Goal: Task Accomplishment & Management: Manage account settings

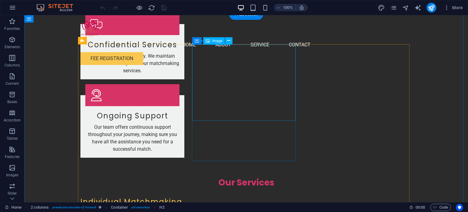
scroll to position [1005, 0]
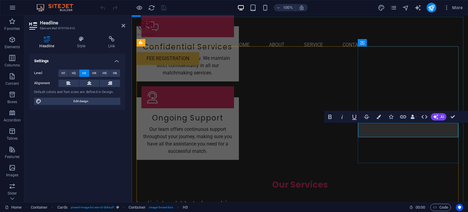
scroll to position [0, 1]
drag, startPoint x: 441, startPoint y: 132, endPoint x: 366, endPoint y: 133, distance: 74.9
click at [376, 120] on button "Colors" at bounding box center [379, 117] width 12 height 12
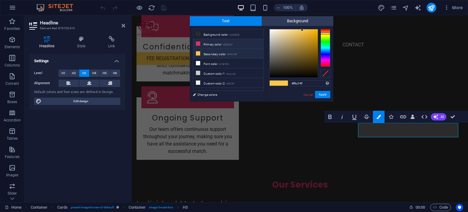
click at [208, 44] on li "Primary color #D83367" at bounding box center [228, 44] width 70 height 10
type input "#d83367"
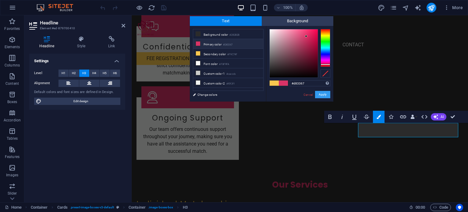
click at [325, 94] on button "Apply" at bounding box center [322, 94] width 15 height 7
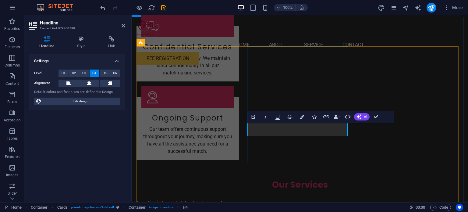
copy h4 "HAFIZ MUHAMMAD IQBAL"
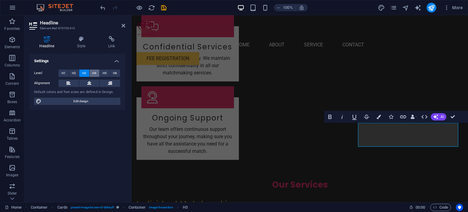
click at [97, 73] on button "H4" at bounding box center [95, 72] width 10 height 7
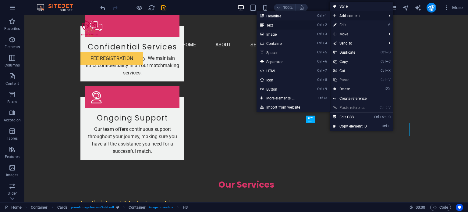
click at [287, 24] on link "Ctrl 2 Text" at bounding box center [281, 24] width 50 height 9
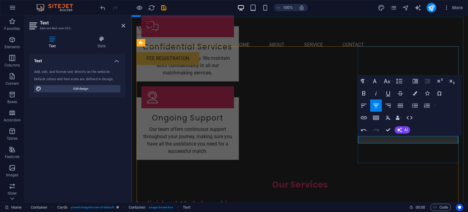
click at [413, 93] on icon "button" at bounding box center [415, 93] width 4 height 4
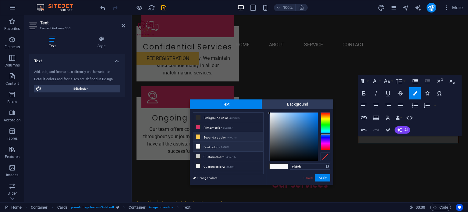
click at [216, 136] on li "Secondary color #F9C74F" at bounding box center [228, 137] width 70 height 10
type input "#f9c74f"
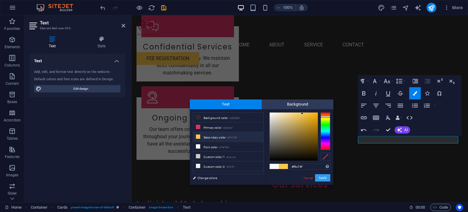
click at [323, 180] on button "Apply" at bounding box center [322, 177] width 15 height 7
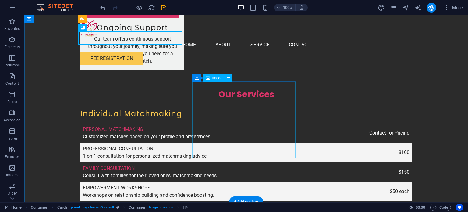
scroll to position [1096, 0]
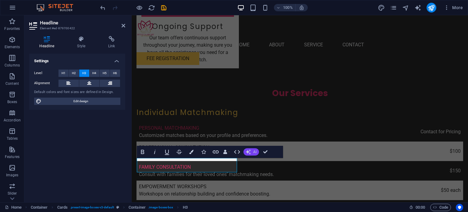
scroll to position [0, 1]
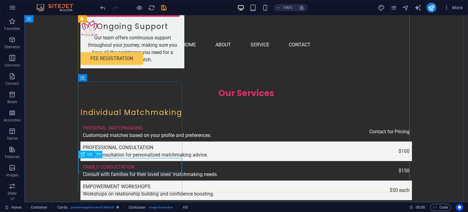
click at [98, 154] on icon at bounding box center [98, 154] width 3 height 6
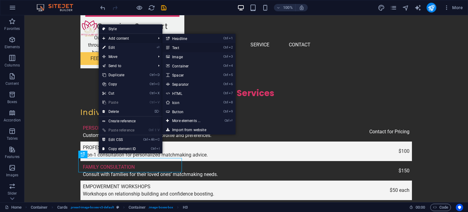
click at [179, 46] on link "Ctrl 2 Text" at bounding box center [187, 47] width 50 height 9
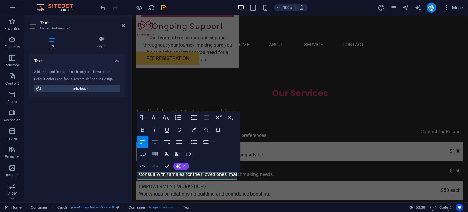
click at [157, 143] on icon "button" at bounding box center [154, 141] width 7 height 7
click at [193, 128] on icon "button" at bounding box center [193, 129] width 4 height 4
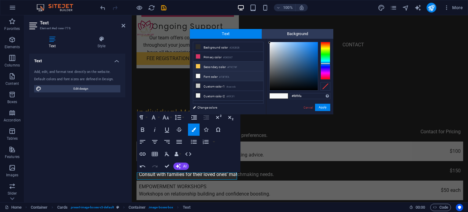
click at [206, 65] on li "Secondary color #F9C74F" at bounding box center [228, 66] width 70 height 10
type input "#f9c74f"
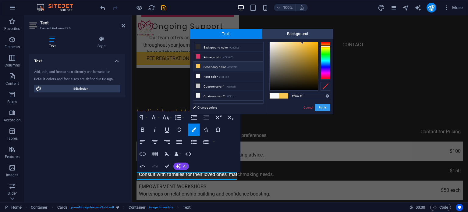
click at [323, 108] on button "Apply" at bounding box center [322, 107] width 15 height 7
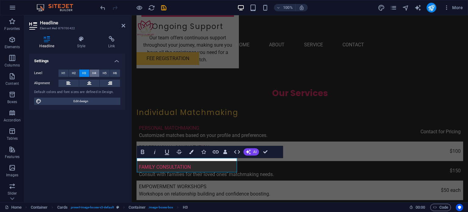
click at [94, 75] on span "H4" at bounding box center [94, 72] width 4 height 7
click at [140, 153] on icon "button" at bounding box center [142, 151] width 7 height 7
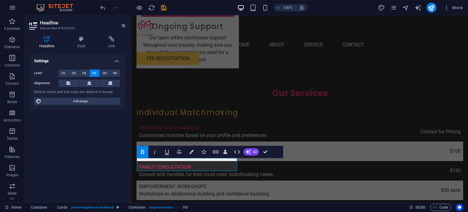
click at [141, 154] on icon "button" at bounding box center [142, 151] width 7 height 7
click at [141, 153] on icon "button" at bounding box center [142, 151] width 3 height 4
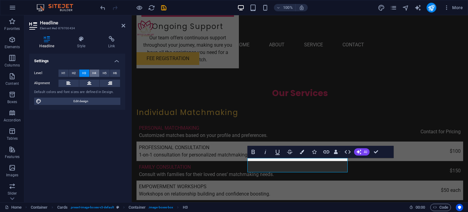
click at [93, 73] on span "H4" at bounding box center [94, 72] width 4 height 7
click at [87, 83] on icon at bounding box center [89, 82] width 4 height 7
click at [254, 154] on icon "button" at bounding box center [252, 151] width 7 height 7
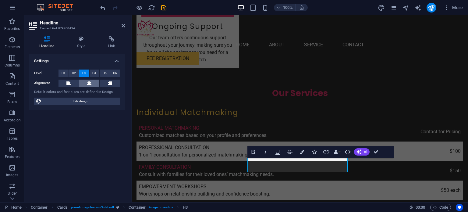
click at [87, 83] on icon at bounding box center [89, 82] width 4 height 7
click at [92, 71] on button "H4" at bounding box center [95, 72] width 10 height 7
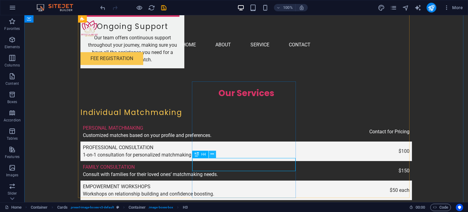
click at [213, 153] on icon at bounding box center [211, 154] width 3 height 6
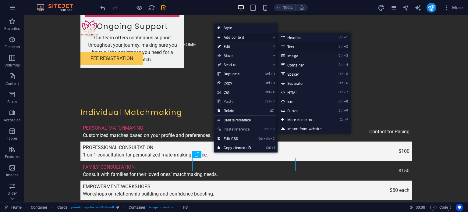
click at [286, 46] on link "Ctrl 2 Text" at bounding box center [302, 46] width 50 height 9
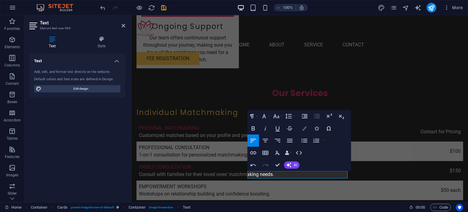
click at [301, 130] on button "Colors" at bounding box center [304, 128] width 12 height 12
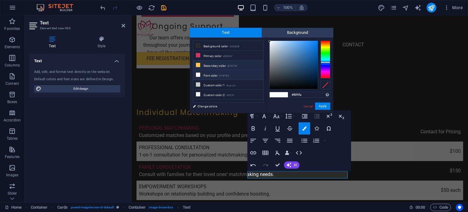
click at [224, 62] on li "Secondary color #F9C74F" at bounding box center [228, 65] width 70 height 10
type input "#f9c74f"
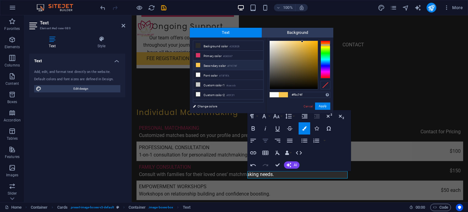
click at [269, 141] on button "Align Center" at bounding box center [265, 140] width 12 height 12
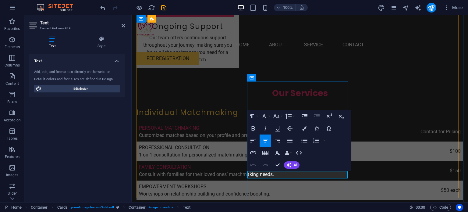
click at [304, 132] on button "Colors" at bounding box center [304, 128] width 12 height 12
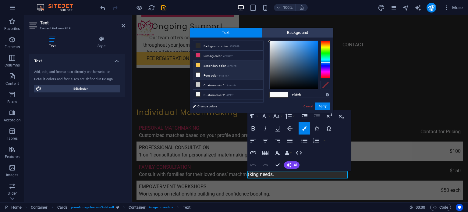
click at [220, 67] on li "Secondary color #F9C74F" at bounding box center [228, 65] width 70 height 10
type input "#f9c74f"
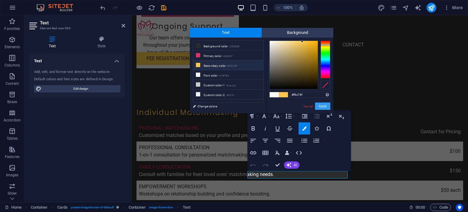
click at [326, 106] on button "Apply" at bounding box center [322, 105] width 15 height 7
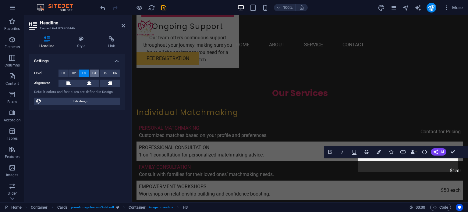
click at [90, 74] on button "H4" at bounding box center [95, 72] width 10 height 7
click at [91, 84] on icon at bounding box center [89, 82] width 4 height 7
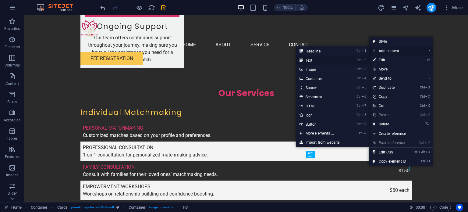
drag, startPoint x: 301, startPoint y: 60, endPoint x: 170, endPoint y: 47, distance: 131.9
click at [301, 60] on icon at bounding box center [300, 59] width 3 height 9
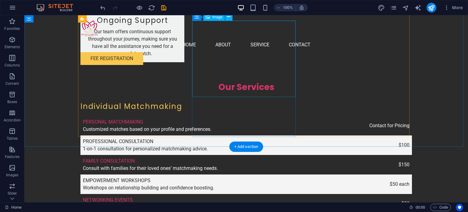
scroll to position [1096, 0]
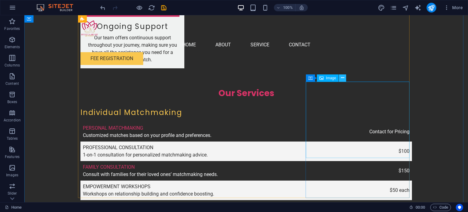
click at [340, 77] on button at bounding box center [342, 77] width 7 height 7
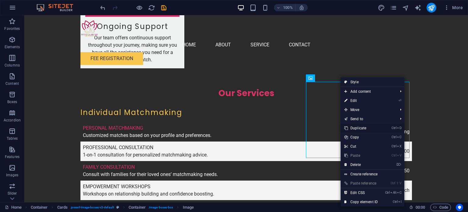
click at [357, 130] on link "Ctrl D Duplicate" at bounding box center [360, 127] width 41 height 9
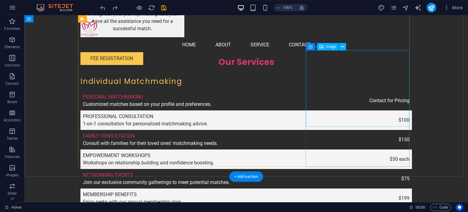
scroll to position [1126, 0]
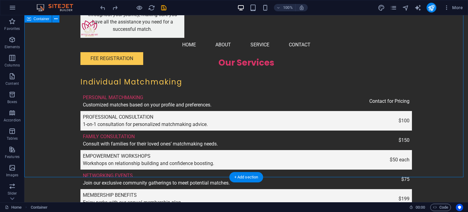
drag, startPoint x: 425, startPoint y: 52, endPoint x: 375, endPoint y: 108, distance: 74.6
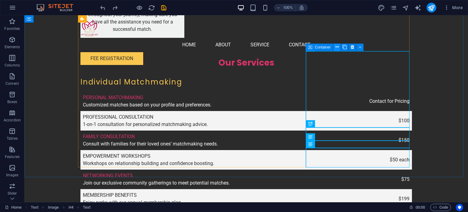
click at [338, 48] on icon at bounding box center [336, 47] width 3 height 6
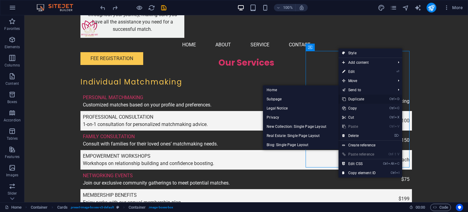
click at [352, 97] on link "Ctrl D Duplicate" at bounding box center [358, 98] width 41 height 9
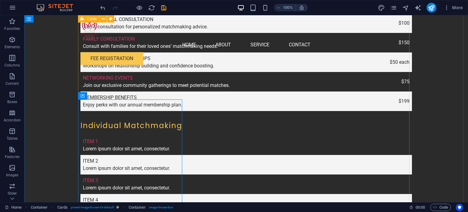
scroll to position [1248, 0]
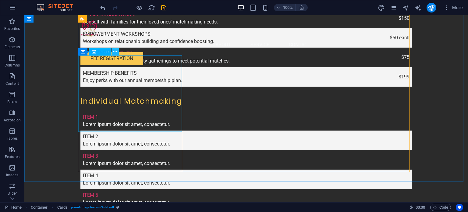
click at [116, 53] on icon at bounding box center [114, 52] width 3 height 6
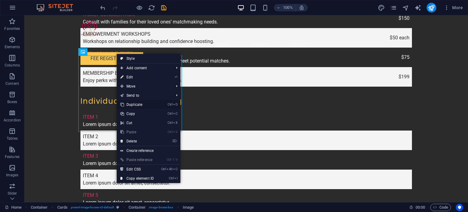
click at [151, 104] on link "Ctrl D Duplicate" at bounding box center [137, 104] width 41 height 9
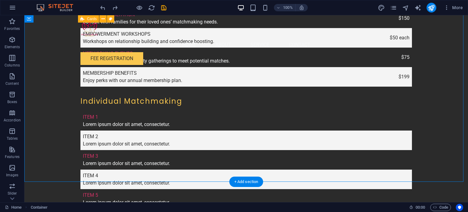
drag, startPoint x: 193, startPoint y: 55, endPoint x: 143, endPoint y: 112, distance: 74.9
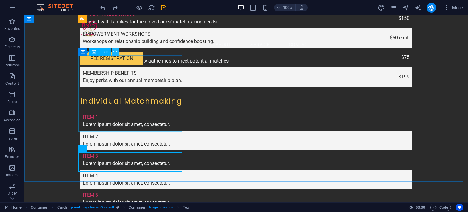
click at [116, 54] on icon at bounding box center [114, 52] width 3 height 6
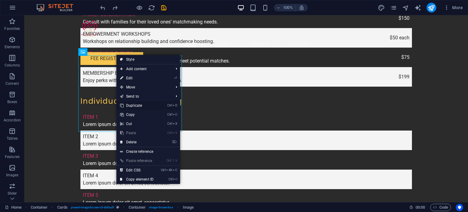
click at [145, 104] on link "Ctrl D Duplicate" at bounding box center [136, 105] width 41 height 9
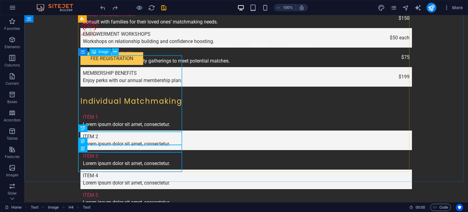
click at [113, 51] on button at bounding box center [114, 51] width 7 height 7
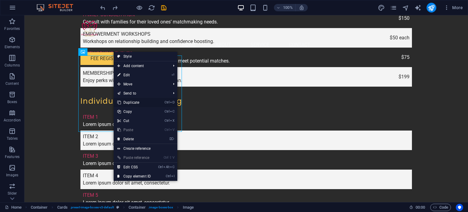
drag, startPoint x: 140, startPoint y: 103, endPoint x: 118, endPoint y: 88, distance: 26.9
click at [140, 103] on link "Ctrl D Duplicate" at bounding box center [134, 102] width 41 height 9
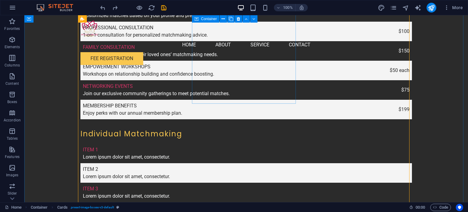
scroll to position [1218, 0]
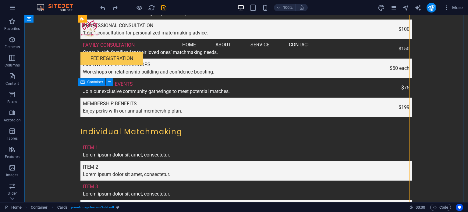
click at [83, 82] on icon at bounding box center [82, 81] width 4 height 7
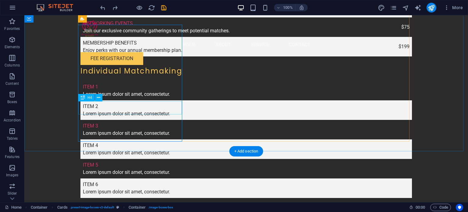
scroll to position [1279, 0]
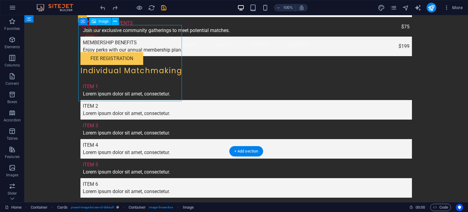
drag, startPoint x: 130, startPoint y: 79, endPoint x: 178, endPoint y: 89, distance: 49.4
click at [82, 20] on icon at bounding box center [82, 20] width 4 height 7
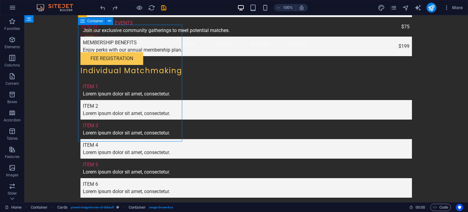
click at [82, 21] on icon at bounding box center [82, 20] width 4 height 7
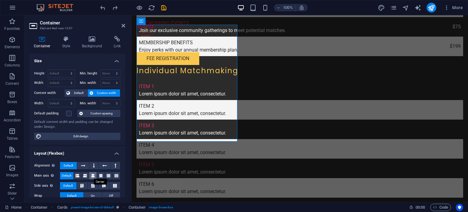
click at [92, 177] on icon at bounding box center [93, 175] width 4 height 7
click at [69, 44] on h4 "Style" at bounding box center [68, 42] width 20 height 13
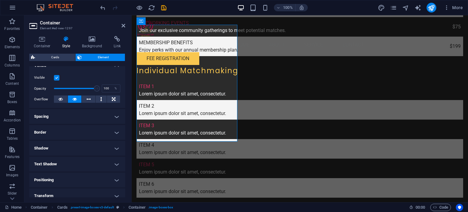
scroll to position [65, 0]
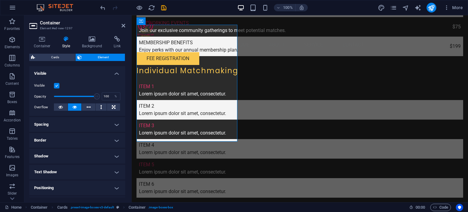
click at [65, 125] on h4 "Spacing" at bounding box center [77, 124] width 96 height 15
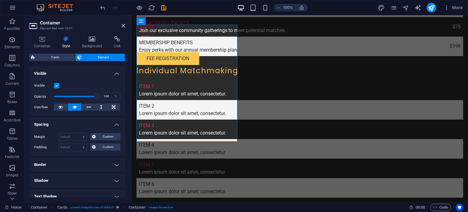
click at [65, 125] on h4 "Spacing" at bounding box center [77, 122] width 96 height 11
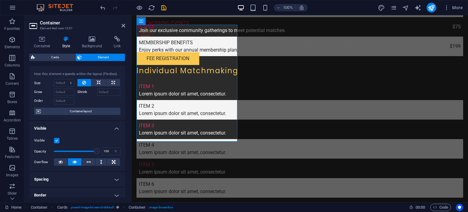
scroll to position [0, 0]
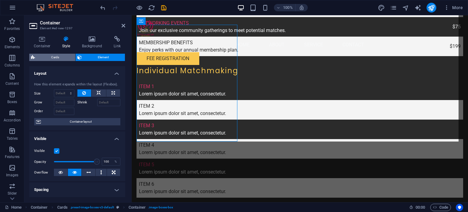
click at [60, 59] on span "Cards" at bounding box center [55, 57] width 37 height 7
select select "rem"
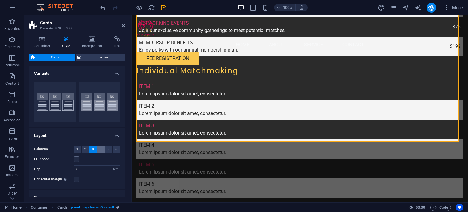
click at [100, 149] on span "4" at bounding box center [101, 148] width 2 height 7
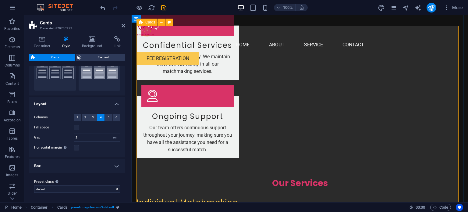
scroll to position [1005, 0]
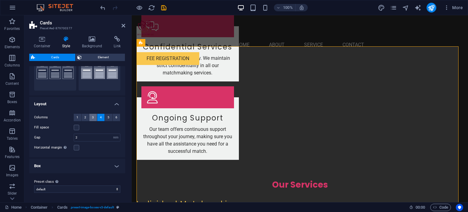
click at [93, 116] on span "3" at bounding box center [93, 117] width 2 height 7
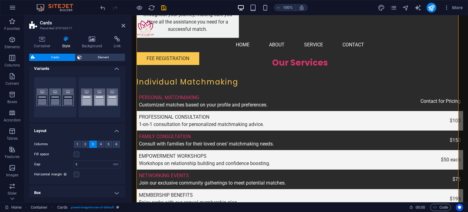
scroll to position [0, 0]
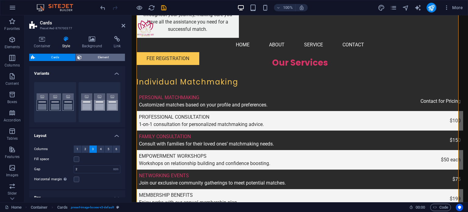
click at [95, 56] on span "Element" at bounding box center [103, 57] width 40 height 7
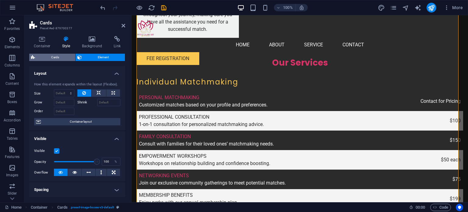
click at [62, 57] on span "Cards" at bounding box center [55, 57] width 37 height 7
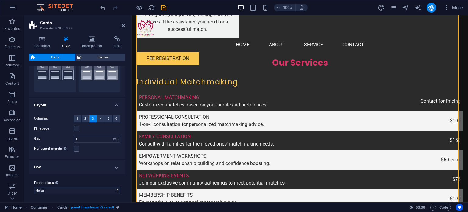
scroll to position [32, 0]
click at [70, 165] on h4 "Box" at bounding box center [77, 165] width 96 height 15
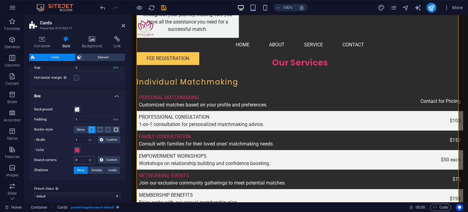
scroll to position [108, 0]
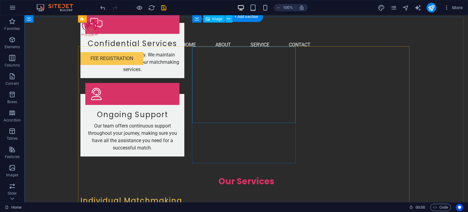
scroll to position [1005, 0]
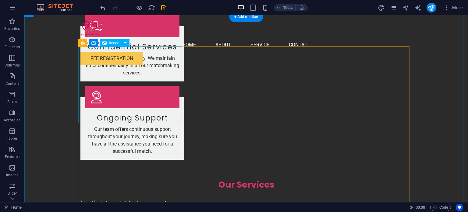
select select "vw"
select select "px"
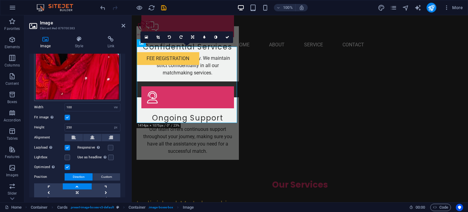
scroll to position [91, 0]
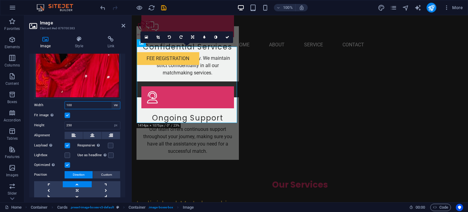
click at [114, 102] on select "Default auto px rem % em vh vw" at bounding box center [115, 104] width 9 height 7
select select "px"
click at [111, 101] on select "Default auto px rem % em vh vw" at bounding box center [115, 104] width 9 height 7
type input "329"
click at [98, 114] on div "Fit image Automatically fit image to a fixed width and height" at bounding box center [77, 114] width 86 height 7
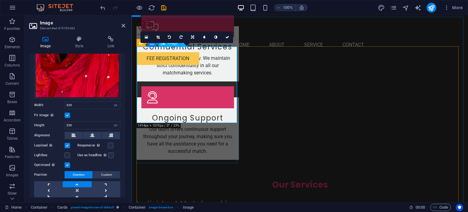
click at [114, 124] on select "Default auto px" at bounding box center [115, 124] width 9 height 7
click at [114, 103] on select "Default auto px rem % em vh vw" at bounding box center [115, 104] width 9 height 7
select select "default"
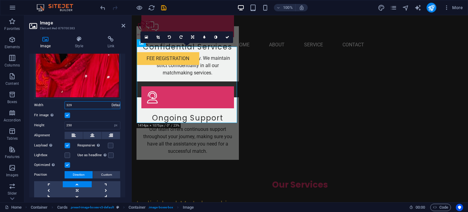
click at [111, 101] on select "Default auto px rem % em vh vw" at bounding box center [115, 104] width 9 height 7
select select "DISABLED_OPTION_VALUE"
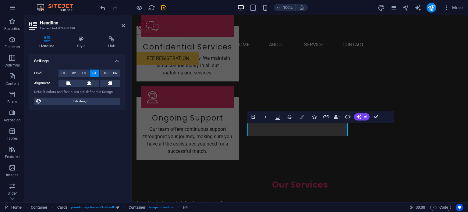
click at [300, 117] on icon "button" at bounding box center [302, 116] width 4 height 4
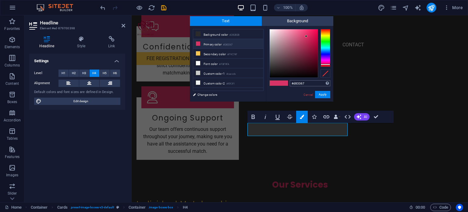
click at [297, 84] on input "#d83367" at bounding box center [310, 83] width 40 height 6
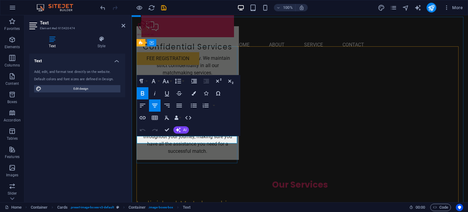
click at [191, 94] on icon "button" at bounding box center [193, 93] width 4 height 4
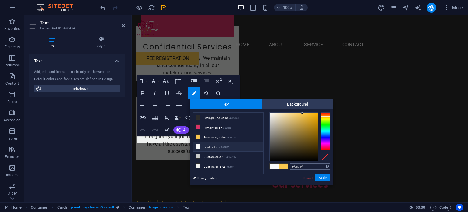
click at [297, 166] on input "#f9c74f" at bounding box center [310, 166] width 40 height 6
click at [307, 179] on link "Cancel" at bounding box center [308, 177] width 11 height 5
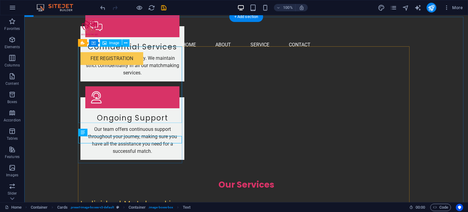
select select "px"
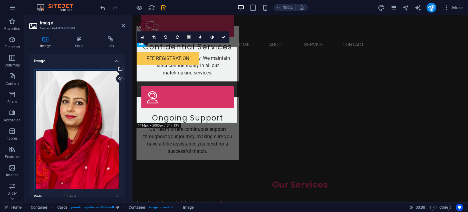
click at [78, 156] on div "Drag files here, click to choose files or select files from Files or our free s…" at bounding box center [77, 129] width 86 height 121
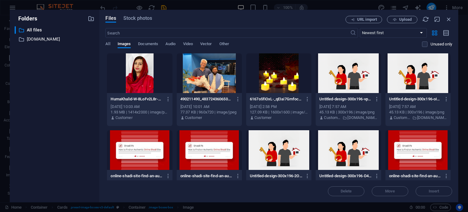
scroll to position [1024, 0]
click at [403, 19] on span "Upload" at bounding box center [405, 20] width 12 height 4
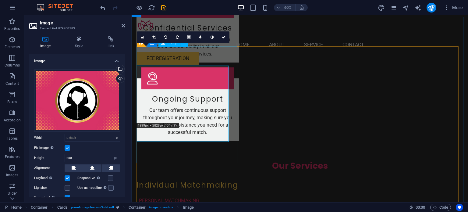
scroll to position [1005, 0]
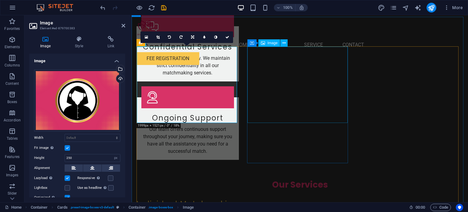
select select "px"
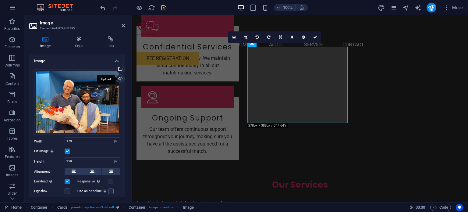
click at [119, 78] on div "Upload" at bounding box center [119, 79] width 9 height 9
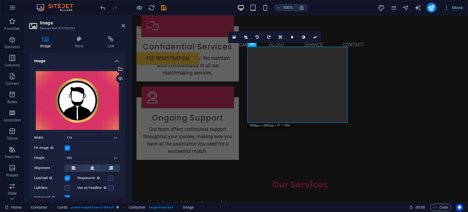
click at [69, 147] on label at bounding box center [67, 147] width 5 height 5
click at [0, 0] on input "Fit image Automatically fit image to a fixed width and height" at bounding box center [0, 0] width 0 height 0
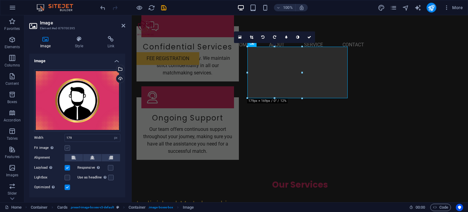
click at [69, 147] on label at bounding box center [67, 147] width 5 height 5
click at [0, 0] on input "Fit image Automatically fit image to a fixed width and height" at bounding box center [0, 0] width 0 height 0
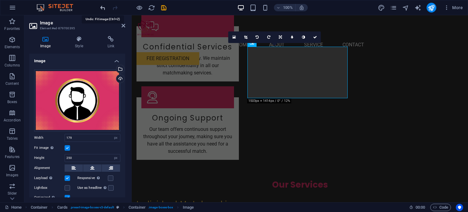
click at [100, 7] on icon "undo" at bounding box center [102, 7] width 7 height 7
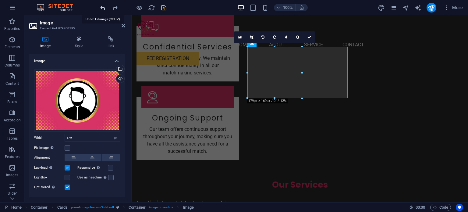
click at [100, 7] on icon "undo" at bounding box center [102, 7] width 7 height 7
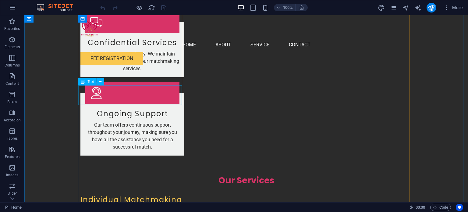
scroll to position [1005, 0]
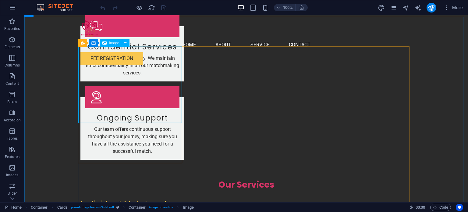
click at [113, 43] on span "Image" at bounding box center [114, 43] width 10 height 4
select select "vw"
select select "px"
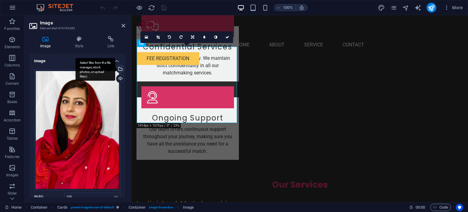
click at [115, 68] on div "Select files from the file manager, stock photos, or upload file(s)" at bounding box center [95, 69] width 40 height 23
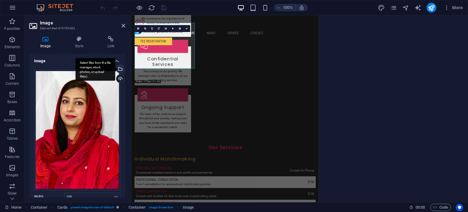
scroll to position [1024, 0]
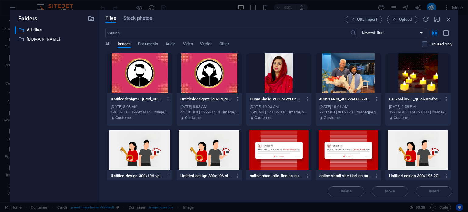
click at [211, 85] on div at bounding box center [209, 73] width 65 height 40
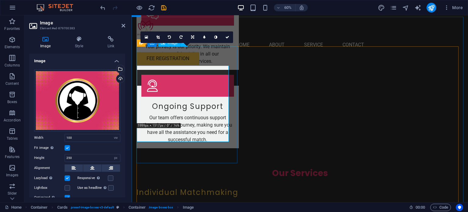
scroll to position [1005, 0]
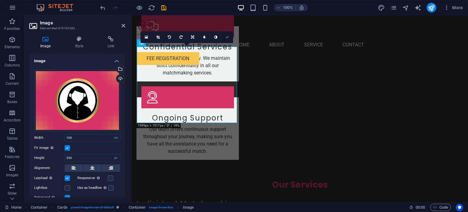
click at [226, 38] on icon at bounding box center [227, 37] width 4 height 4
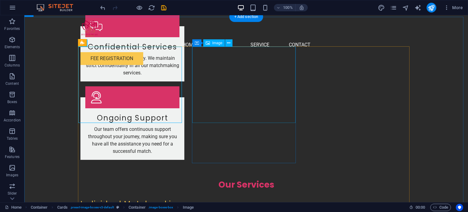
select select "px"
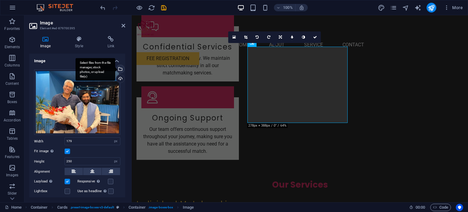
click at [121, 68] on div "Select files from the file manager, stock photos, or upload file(s)" at bounding box center [119, 69] width 9 height 9
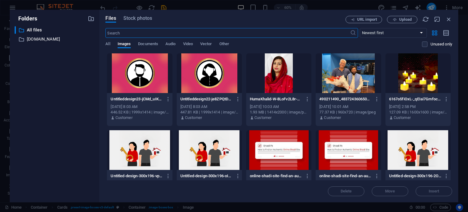
click at [132, 75] on div at bounding box center [139, 73] width 65 height 40
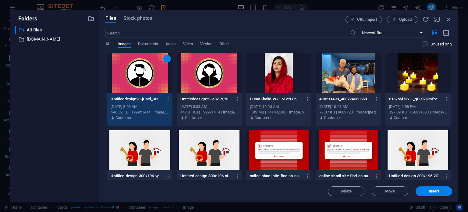
click at [132, 75] on div "1" at bounding box center [139, 73] width 65 height 40
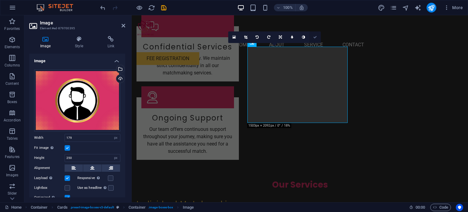
click at [315, 38] on icon at bounding box center [315, 37] width 4 height 4
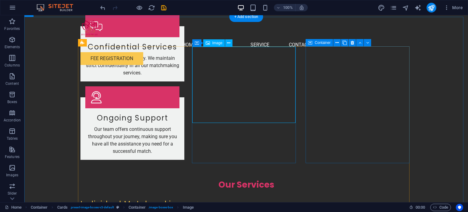
select select "px"
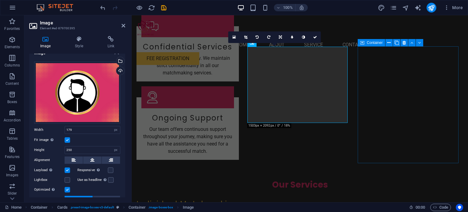
scroll to position [0, 0]
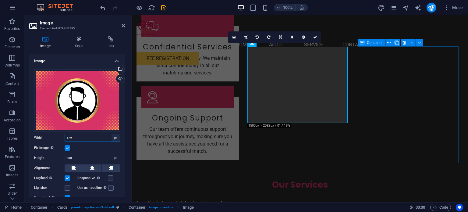
click at [114, 139] on select "Default auto px rem % em vh vw" at bounding box center [115, 137] width 9 height 7
select select "default"
click at [111, 134] on select "Default auto px rem % em vh vw" at bounding box center [115, 137] width 9 height 7
select select "DISABLED_OPTION_VALUE"
click at [113, 157] on select "Default auto px" at bounding box center [115, 157] width 9 height 7
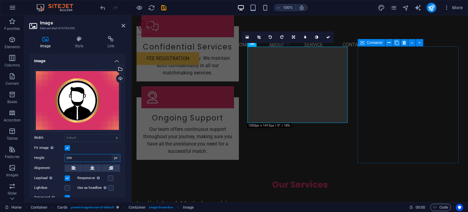
select select "default"
click at [111, 154] on select "Default auto px" at bounding box center [115, 157] width 9 height 7
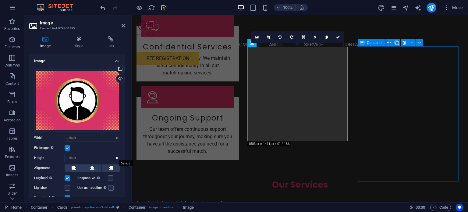
click at [107, 158] on select "Default auto px" at bounding box center [92, 157] width 55 height 7
click at [65, 154] on select "Default auto px" at bounding box center [92, 157] width 55 height 7
select select "DISABLED_OPTION_VALUE"
click at [83, 136] on select "Default auto px rem % em vh vw" at bounding box center [92, 137] width 55 height 7
select select "px"
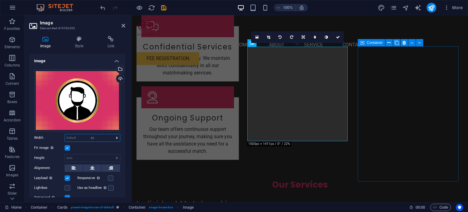
click at [110, 134] on select "Default auto px rem % em vh vw" at bounding box center [92, 137] width 55 height 7
type input "1920"
click at [72, 155] on select "Default auto px" at bounding box center [92, 157] width 55 height 7
click at [65, 154] on select "Default auto px" at bounding box center [92, 157] width 55 height 7
click at [82, 157] on select "Default auto px" at bounding box center [92, 157] width 55 height 7
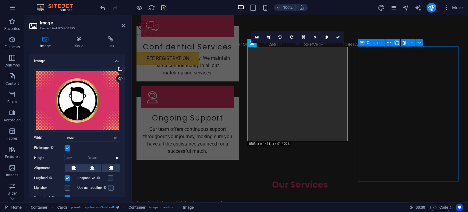
click at [65, 154] on select "Default auto px" at bounding box center [92, 157] width 55 height 7
click at [85, 157] on select "Default auto px" at bounding box center [92, 157] width 55 height 7
select select "px"
click at [110, 154] on select "Default auto px" at bounding box center [92, 157] width 55 height 7
type input "310"
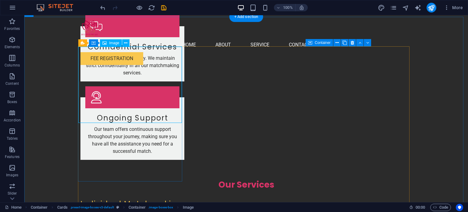
select select "vw"
select select "px"
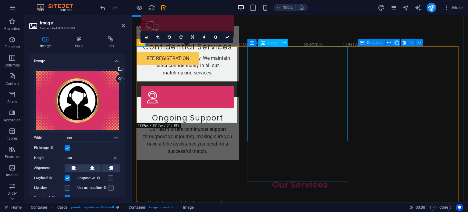
select select "px"
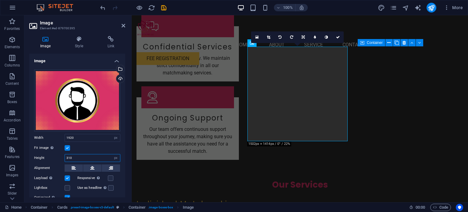
drag, startPoint x: 78, startPoint y: 154, endPoint x: 61, endPoint y: 158, distance: 17.1
click at [61, 158] on div "Height 310 Default auto px" at bounding box center [77, 158] width 86 height 8
type input "1517"
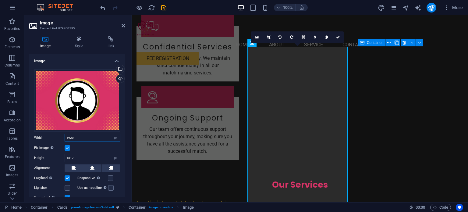
drag, startPoint x: 74, startPoint y: 135, endPoint x: 58, endPoint y: 137, distance: 15.7
click at [58, 137] on div "Width 1920 Default auto px rem % em vh vw" at bounding box center [77, 138] width 86 height 8
type input "1517"
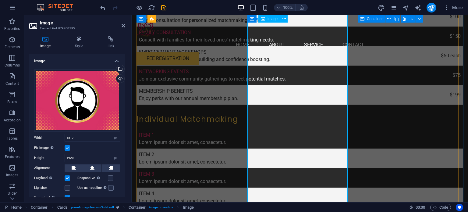
scroll to position [1309, 0]
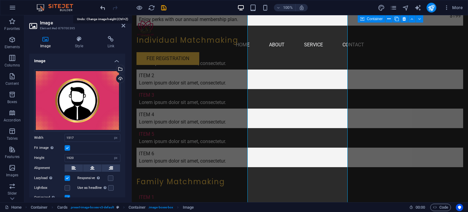
click at [104, 9] on icon "undo" at bounding box center [102, 7] width 7 height 7
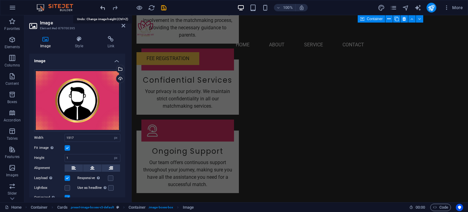
scroll to position [946, 0]
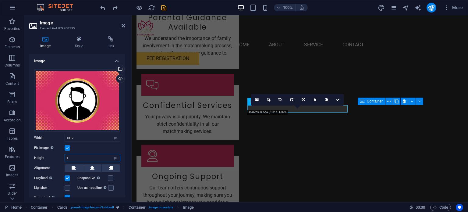
click at [68, 159] on input "1" at bounding box center [92, 157] width 55 height 7
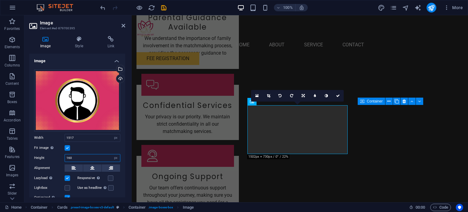
click at [65, 156] on input "160" at bounding box center [92, 157] width 55 height 7
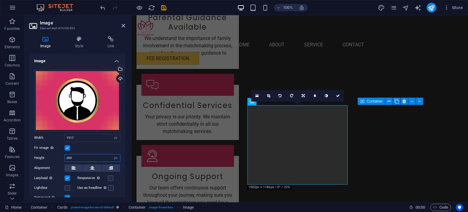
click at [68, 159] on input "260" at bounding box center [92, 157] width 55 height 7
type input "250"
click at [336, 96] on icon at bounding box center [338, 96] width 4 height 4
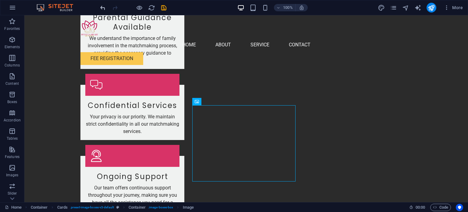
click at [103, 8] on icon "undo" at bounding box center [102, 7] width 7 height 7
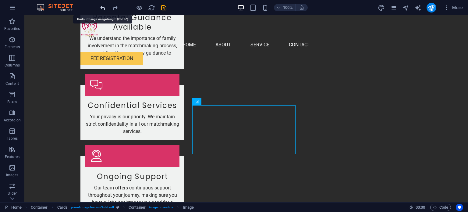
click at [103, 8] on icon "undo" at bounding box center [102, 7] width 7 height 7
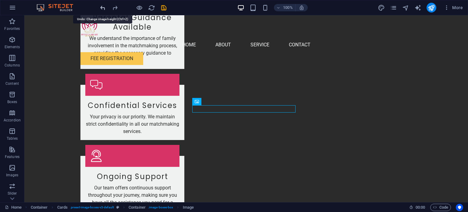
click at [103, 8] on icon "undo" at bounding box center [102, 7] width 7 height 7
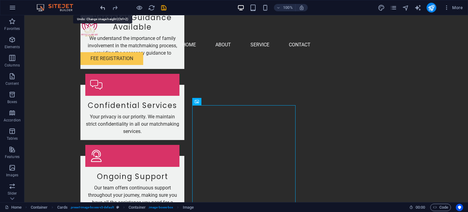
click at [103, 8] on icon "undo" at bounding box center [102, 7] width 7 height 7
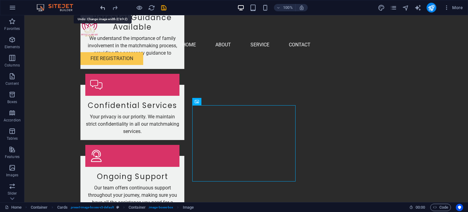
click at [103, 8] on icon "undo" at bounding box center [102, 7] width 7 height 7
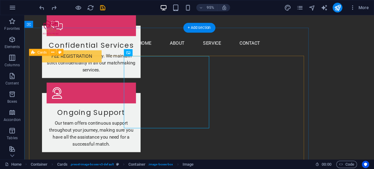
scroll to position [1012, 0]
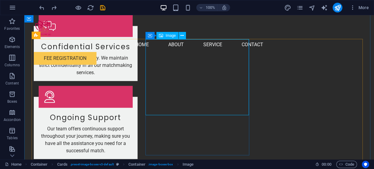
scroll to position [1031, 0]
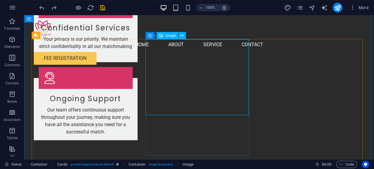
select select "px"
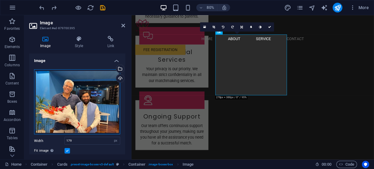
click at [94, 95] on div "Drag files here, click to choose files or select files from Files or our free s…" at bounding box center [77, 101] width 86 height 65
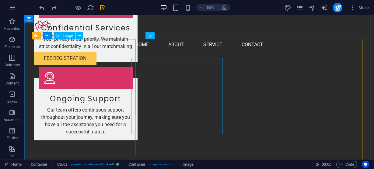
scroll to position [1012, 0]
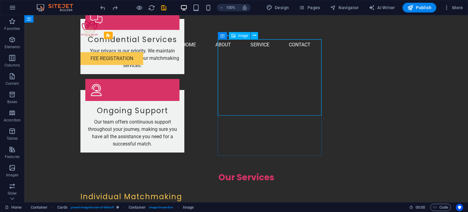
scroll to position [1012, 0]
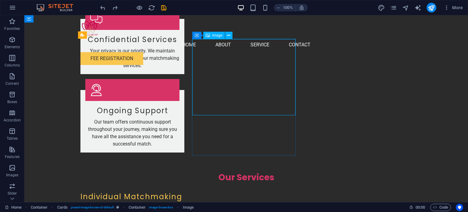
select select "px"
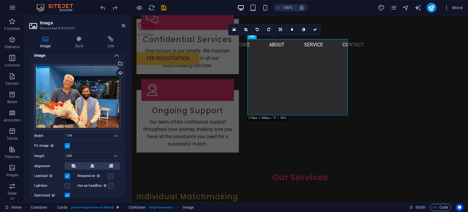
scroll to position [0, 0]
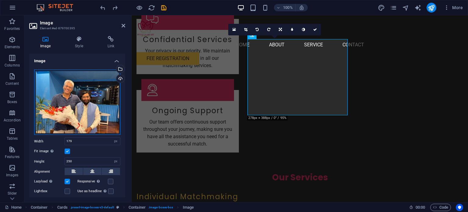
click at [88, 104] on div "Drag files here, click to choose files or select files from Files or our free s…" at bounding box center [77, 101] width 86 height 65
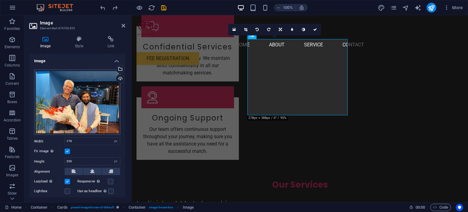
scroll to position [1031, 0]
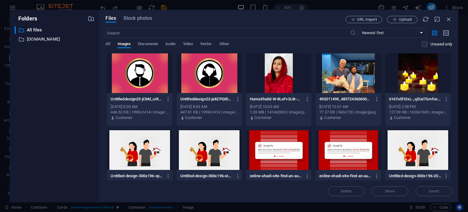
click at [141, 86] on div at bounding box center [139, 73] width 65 height 40
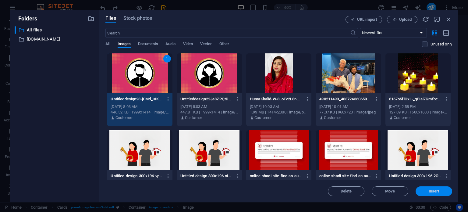
click at [429, 187] on button "Insert" at bounding box center [433, 191] width 37 height 10
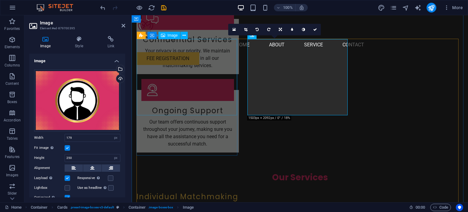
select select "vw"
select select "px"
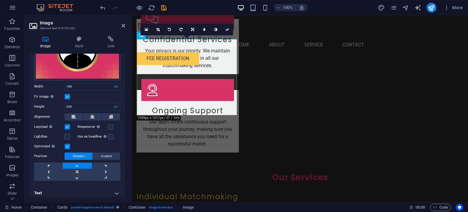
scroll to position [53, 0]
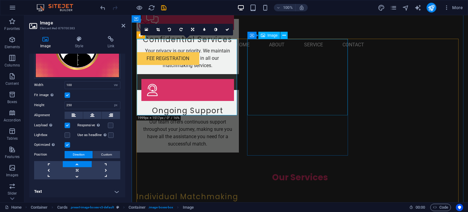
select select "px"
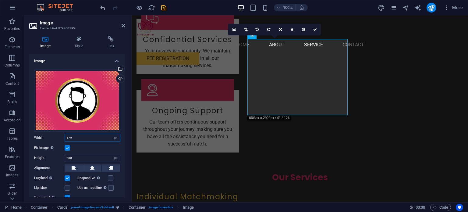
drag, startPoint x: 78, startPoint y: 136, endPoint x: 67, endPoint y: 138, distance: 11.1
click at [67, 138] on input "179" at bounding box center [92, 137] width 55 height 7
type input "100"
click at [93, 148] on div "Fit image Automatically fit image to a fixed width and height" at bounding box center [77, 147] width 86 height 7
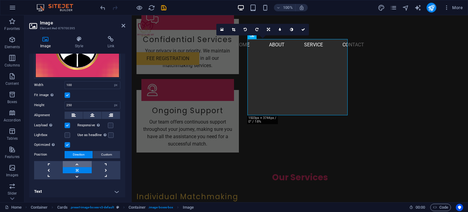
click at [77, 161] on link at bounding box center [77, 164] width 29 height 6
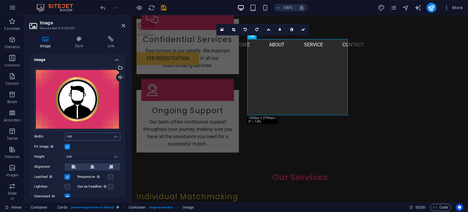
scroll to position [0, 0]
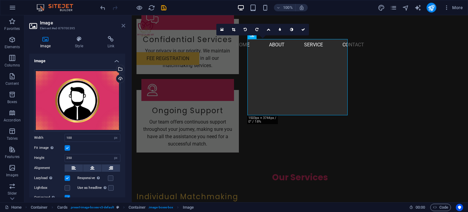
click at [122, 25] on icon at bounding box center [123, 25] width 4 height 5
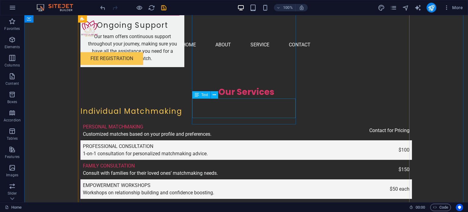
scroll to position [1103, 0]
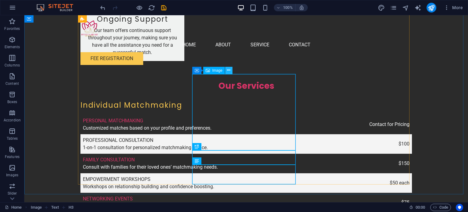
click at [229, 71] on icon at bounding box center [228, 70] width 3 height 6
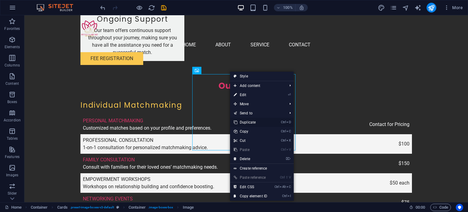
click at [252, 121] on link "Ctrl D Duplicate" at bounding box center [250, 122] width 41 height 9
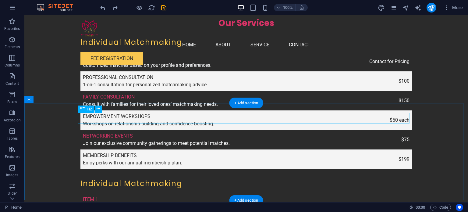
scroll to position [1164, 0]
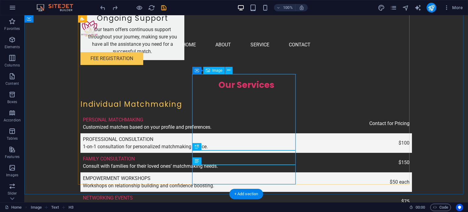
scroll to position [1103, 0]
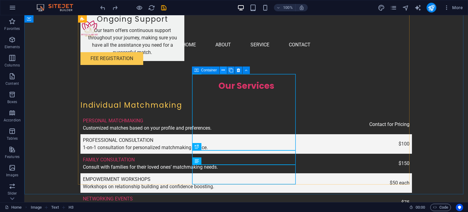
click at [223, 71] on icon at bounding box center [222, 70] width 3 height 6
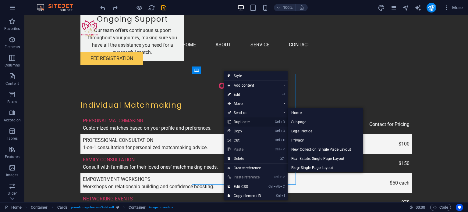
click at [243, 121] on link "Ctrl D Duplicate" at bounding box center [244, 121] width 41 height 9
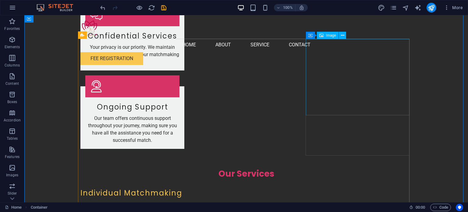
scroll to position [1012, 0]
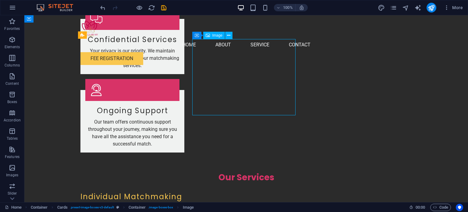
select select "vw"
select select "px"
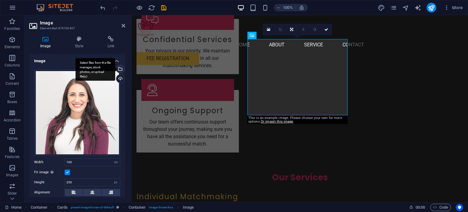
click at [121, 68] on div "Select files from the file manager, stock photos, or upload file(s)" at bounding box center [119, 69] width 9 height 9
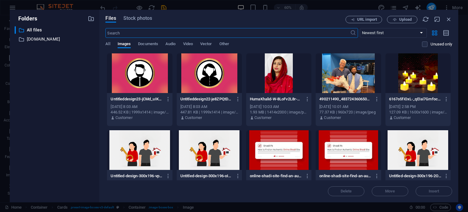
click at [142, 72] on div at bounding box center [139, 73] width 65 height 40
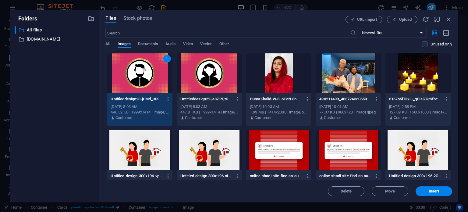
click at [142, 72] on div "1" at bounding box center [139, 73] width 65 height 40
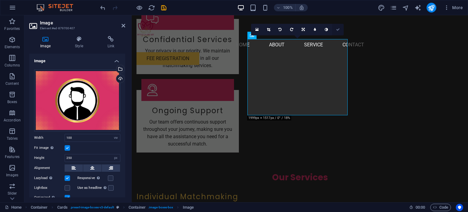
drag, startPoint x: 339, startPoint y: 29, endPoint x: 314, endPoint y: 16, distance: 27.4
click at [339, 29] on icon at bounding box center [338, 30] width 4 height 4
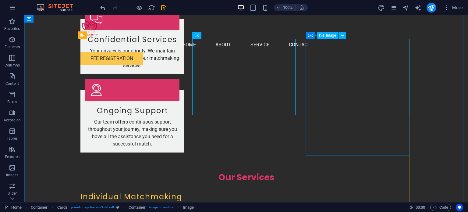
select select "vw"
select select "px"
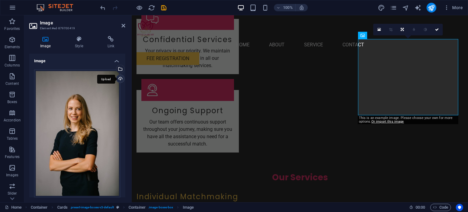
click at [118, 78] on div "Upload" at bounding box center [119, 79] width 9 height 9
click at [120, 69] on div "Select files from the file manager, stock photos, or upload file(s)" at bounding box center [119, 69] width 9 height 9
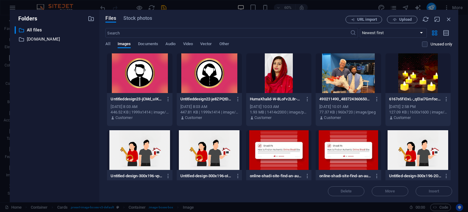
click at [144, 70] on div at bounding box center [139, 73] width 65 height 40
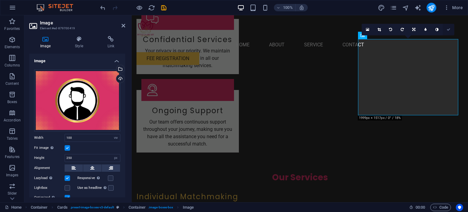
drag, startPoint x: 448, startPoint y: 29, endPoint x: 362, endPoint y: 34, distance: 85.7
click at [448, 29] on icon at bounding box center [448, 30] width 4 height 4
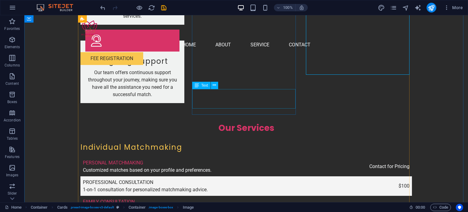
scroll to position [1073, 0]
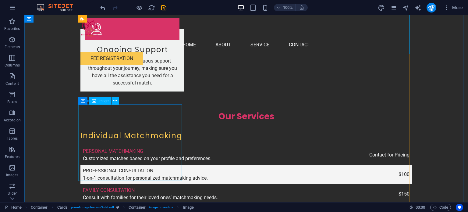
select select "vw"
select select "px"
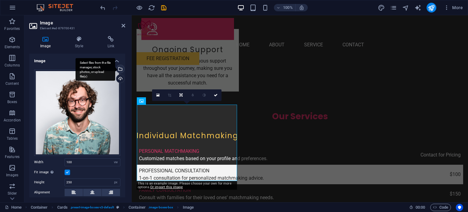
click at [120, 68] on div "Select files from the file manager, stock photos, or upload file(s)" at bounding box center [119, 69] width 9 height 9
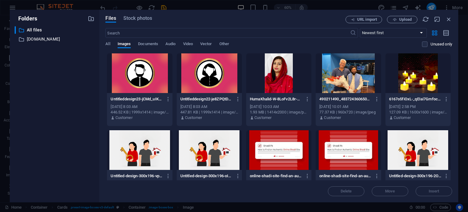
click at [218, 69] on div at bounding box center [209, 73] width 65 height 40
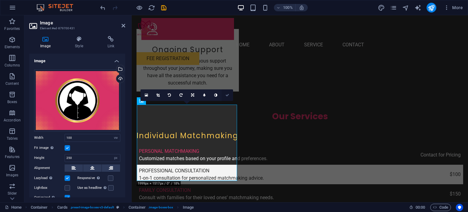
click at [227, 93] on icon at bounding box center [227, 95] width 4 height 4
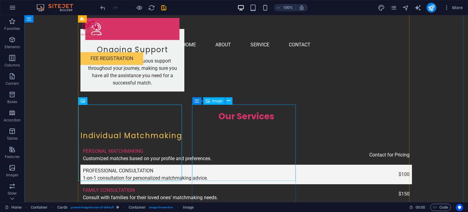
select select "vw"
select select "px"
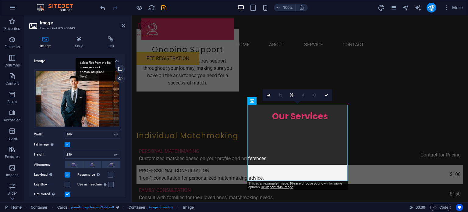
click at [120, 69] on div "Select files from the file manager, stock photos, or upload file(s)" at bounding box center [119, 69] width 9 height 9
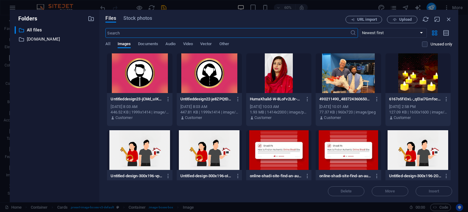
click at [193, 79] on div at bounding box center [209, 73] width 65 height 40
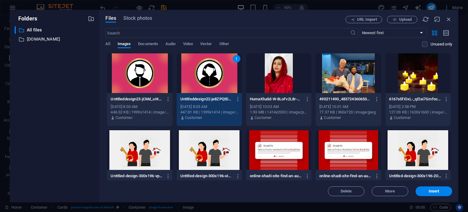
drag, startPoint x: 193, startPoint y: 79, endPoint x: 24, endPoint y: 65, distance: 169.6
click at [193, 79] on div "1" at bounding box center [209, 73] width 65 height 40
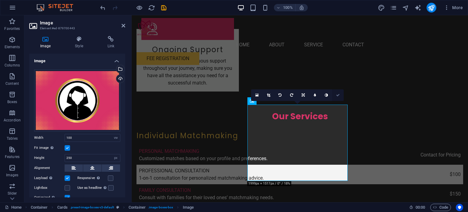
click at [339, 96] on icon at bounding box center [338, 95] width 4 height 4
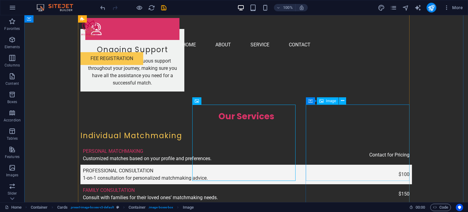
select select "vw"
select select "px"
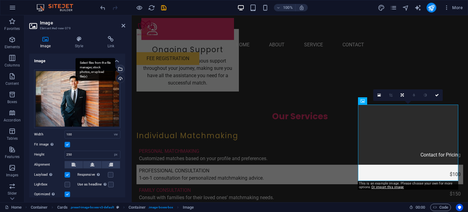
click at [115, 69] on div "Select files from the file manager, stock photos, or upload file(s)" at bounding box center [95, 69] width 40 height 23
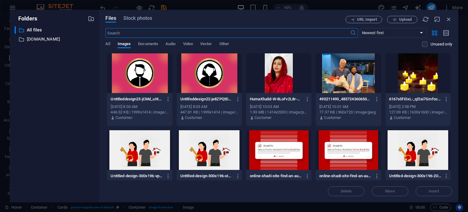
click at [188, 68] on div at bounding box center [209, 73] width 65 height 40
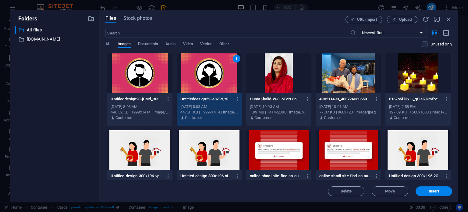
click at [188, 68] on div "1" at bounding box center [209, 73] width 65 height 40
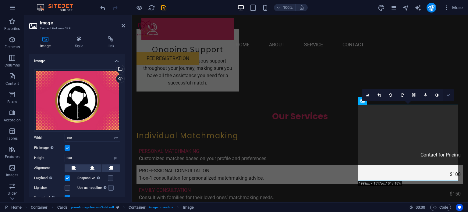
click at [448, 93] on icon at bounding box center [448, 95] width 4 height 4
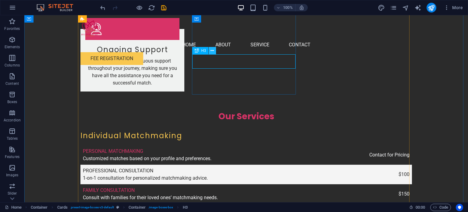
click at [211, 51] on icon at bounding box center [211, 50] width 3 height 6
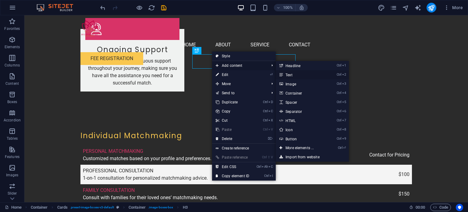
drag, startPoint x: 289, startPoint y: 74, endPoint x: 223, endPoint y: 48, distance: 70.8
click at [289, 74] on link "Ctrl 2 Text" at bounding box center [301, 74] width 50 height 9
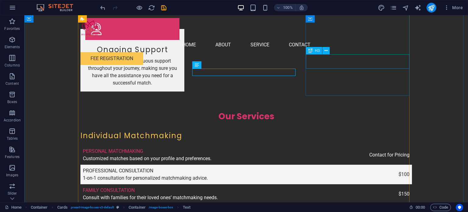
click at [325, 51] on icon at bounding box center [325, 50] width 3 height 6
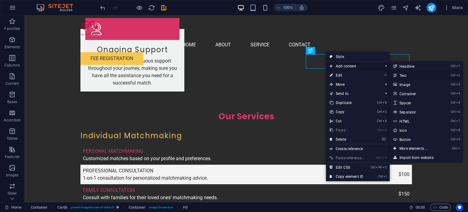
click at [407, 76] on link "Ctrl 2 Text" at bounding box center [414, 75] width 50 height 9
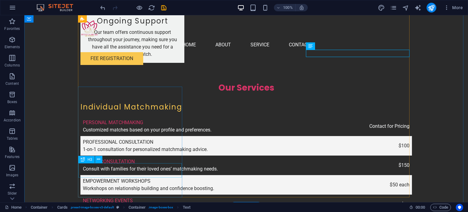
scroll to position [1103, 0]
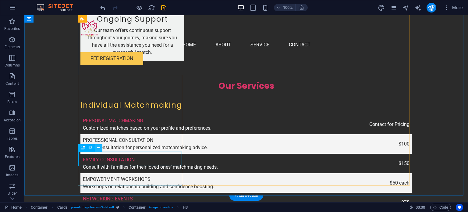
click at [100, 148] on icon at bounding box center [98, 148] width 3 height 6
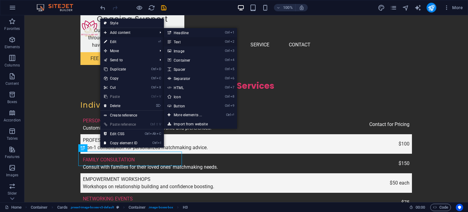
click at [180, 41] on link "Ctrl 2 Text" at bounding box center [189, 41] width 50 height 9
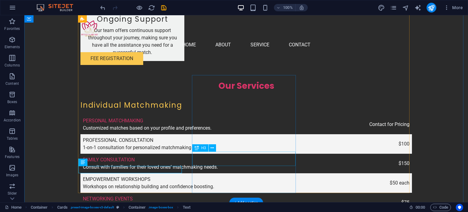
click at [211, 151] on button at bounding box center [212, 147] width 7 height 7
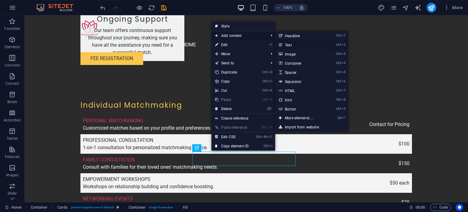
drag, startPoint x: 156, startPoint y: 31, endPoint x: 287, endPoint y: 46, distance: 132.4
click at [287, 46] on link "Ctrl 2 Text" at bounding box center [300, 44] width 50 height 9
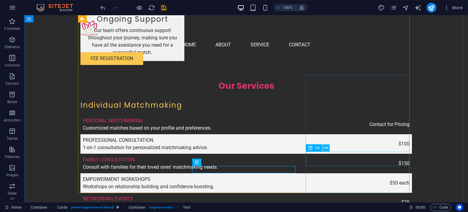
click at [326, 146] on icon at bounding box center [325, 148] width 3 height 6
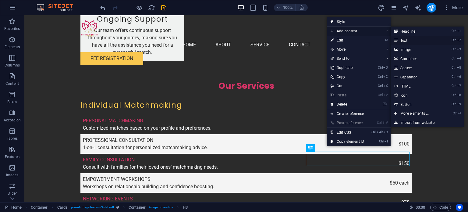
click at [401, 41] on link "Ctrl 2 Text" at bounding box center [415, 40] width 50 height 9
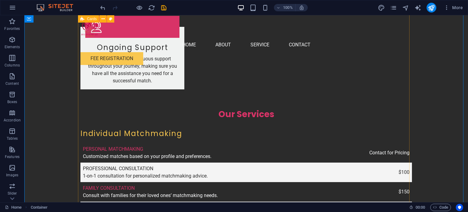
scroll to position [1073, 0]
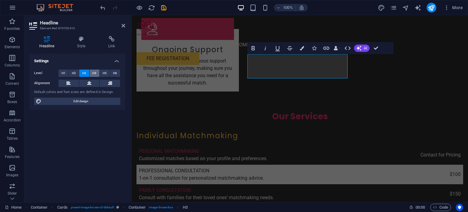
click at [96, 73] on span "H4" at bounding box center [94, 72] width 4 height 7
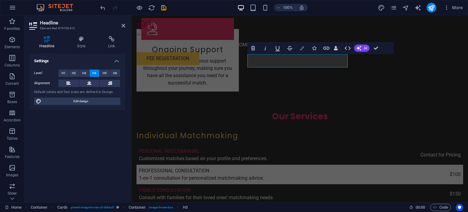
click at [298, 47] on button "Colors" at bounding box center [302, 48] width 12 height 12
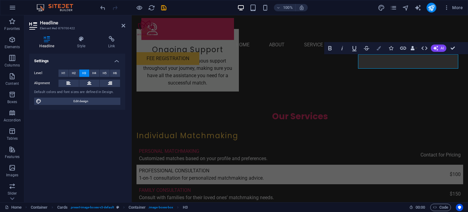
click at [379, 48] on icon "button" at bounding box center [378, 48] width 4 height 4
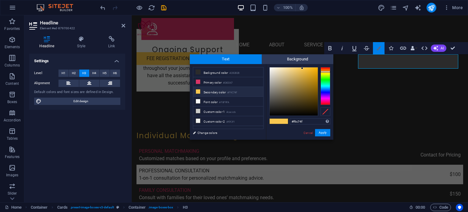
click at [379, 48] on icon "button" at bounding box center [378, 48] width 4 height 4
click at [91, 71] on button "H4" at bounding box center [95, 72] width 10 height 7
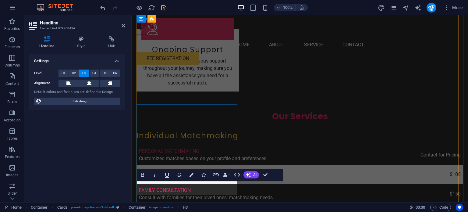
drag, startPoint x: 93, startPoint y: 75, endPoint x: 1, endPoint y: 74, distance: 91.9
click at [93, 75] on span "H4" at bounding box center [94, 72] width 4 height 7
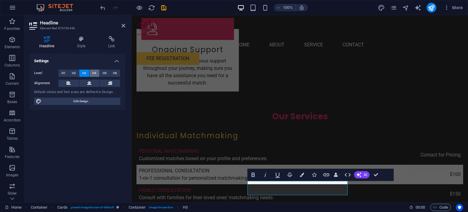
drag, startPoint x: 92, startPoint y: 72, endPoint x: 90, endPoint y: 93, distance: 21.4
click at [92, 72] on button "H4" at bounding box center [95, 72] width 10 height 7
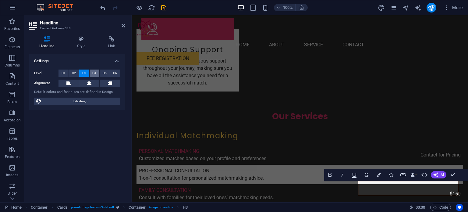
click at [91, 73] on button "H4" at bounding box center [95, 72] width 10 height 7
drag, startPoint x: 453, startPoint y: 175, endPoint x: 421, endPoint y: 157, distance: 36.3
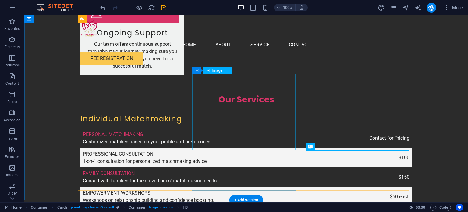
scroll to position [1042, 0]
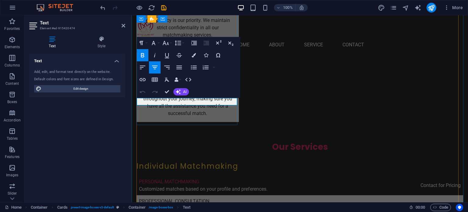
copy span "Founder & CEO"
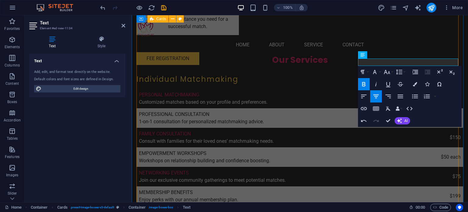
scroll to position [1134, 0]
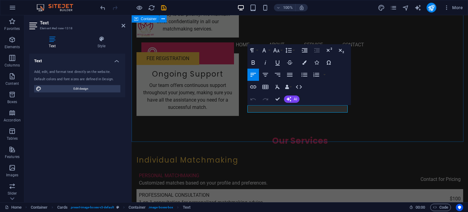
scroll to position [1162, 0]
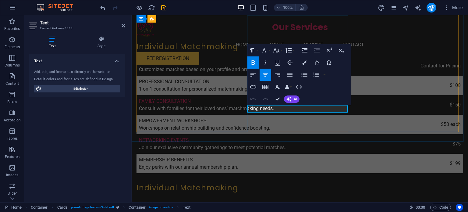
click at [264, 74] on icon "button" at bounding box center [264, 75] width 5 height 4
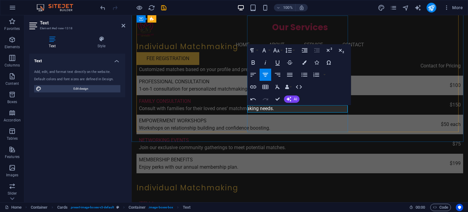
copy p "Match Making Consultant"
click at [303, 63] on icon "button" at bounding box center [304, 62] width 4 height 4
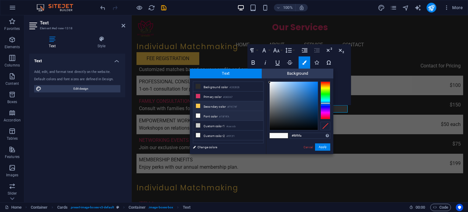
click at [228, 107] on li "Secondary color #F9C74F" at bounding box center [228, 106] width 70 height 10
type input "#f9c74f"
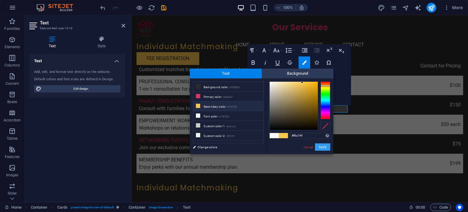
click at [326, 147] on button "Apply" at bounding box center [322, 146] width 15 height 7
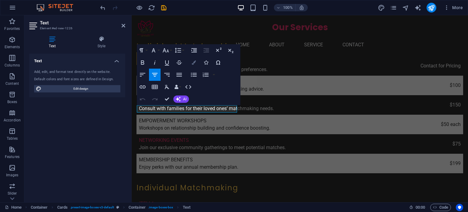
click at [195, 63] on icon "button" at bounding box center [193, 62] width 4 height 4
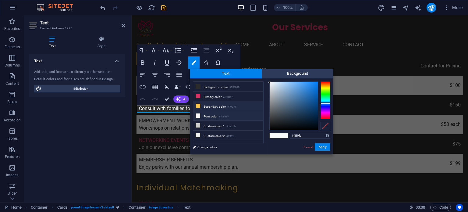
click at [209, 104] on li "Secondary color #F9C74F" at bounding box center [228, 106] width 70 height 10
type input "#f9c74f"
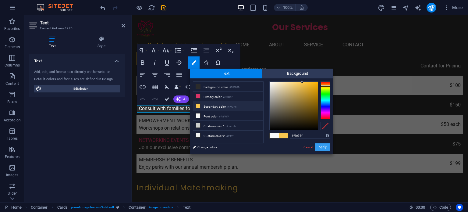
click at [323, 147] on button "Apply" at bounding box center [322, 146] width 15 height 7
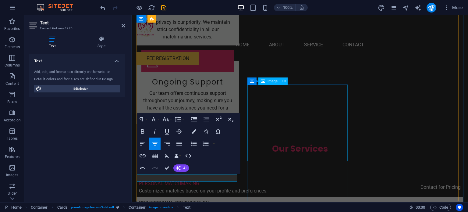
scroll to position [1040, 0]
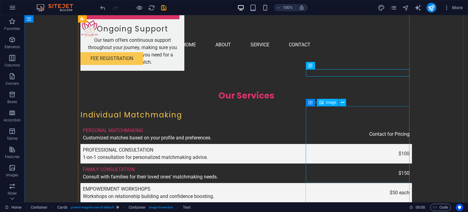
scroll to position [1035, 0]
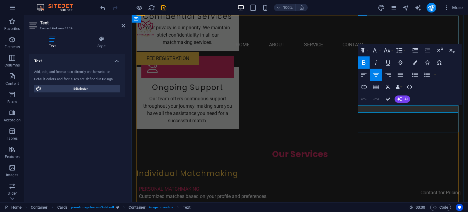
click at [413, 64] on icon "button" at bounding box center [415, 62] width 4 height 4
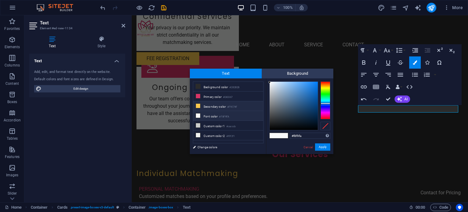
click at [249, 106] on li "Secondary color #F9C74F" at bounding box center [228, 106] width 70 height 10
type input "#f9c74f"
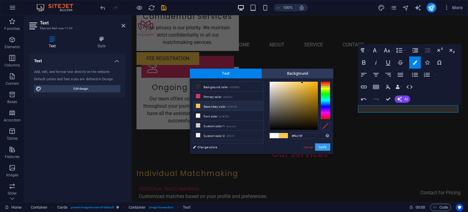
click at [321, 146] on button "Apply" at bounding box center [322, 146] width 15 height 7
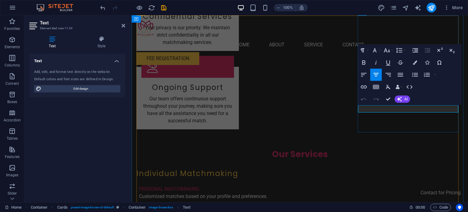
click at [414, 64] on icon "button" at bounding box center [415, 62] width 4 height 4
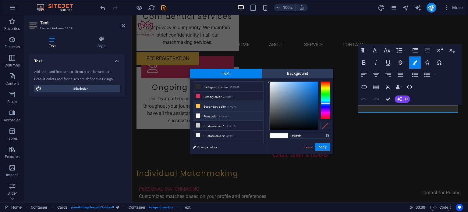
click at [229, 103] on li "Secondary color #F9C74F" at bounding box center [228, 106] width 70 height 10
type input "#f9c74f"
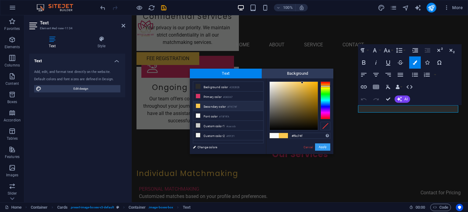
click at [321, 146] on button "Apply" at bounding box center [322, 146] width 15 height 7
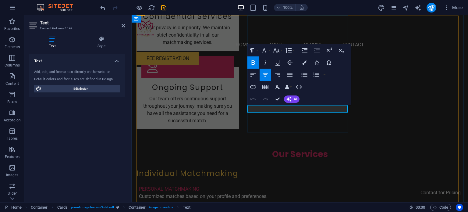
click at [303, 62] on icon "button" at bounding box center [304, 62] width 4 height 4
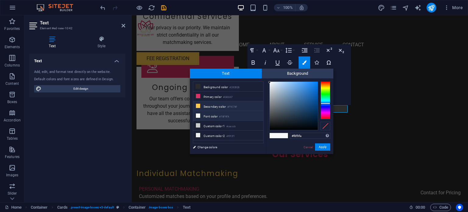
click at [222, 107] on li "Secondary color #F9C74F" at bounding box center [228, 106] width 70 height 10
type input "#f9c74f"
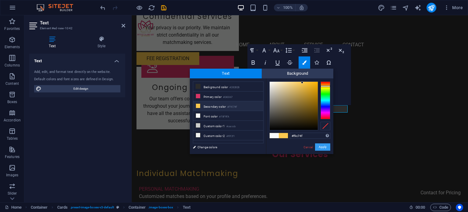
click at [321, 144] on button "Apply" at bounding box center [322, 146] width 15 height 7
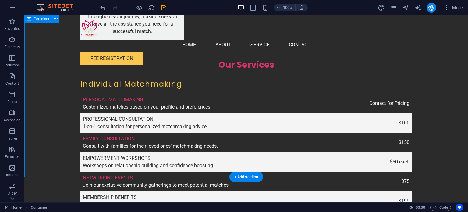
scroll to position [1126, 0]
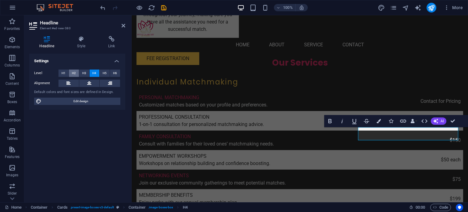
click at [73, 73] on span "H2" at bounding box center [74, 72] width 4 height 7
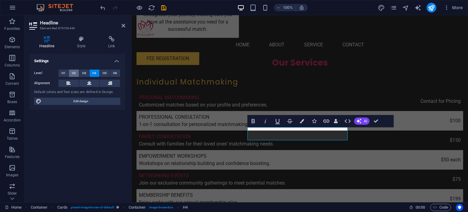
click at [73, 74] on span "H2" at bounding box center [74, 72] width 4 height 7
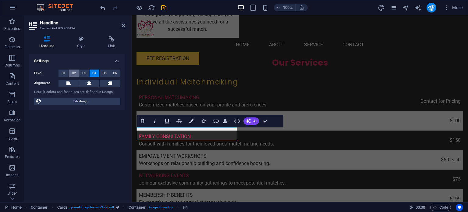
click at [70, 73] on button "H2" at bounding box center [74, 72] width 10 height 7
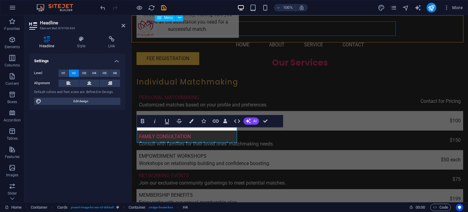
click at [203, 37] on nav "Home About Service Contact" at bounding box center [299, 44] width 326 height 15
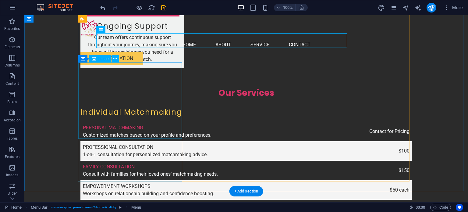
scroll to position [1096, 0]
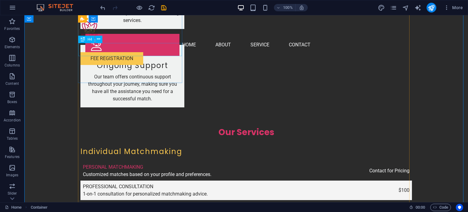
scroll to position [1035, 0]
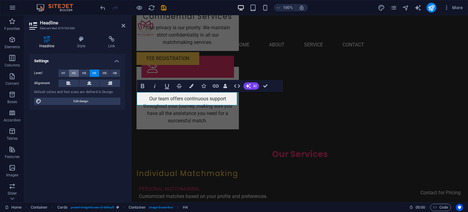
click at [73, 72] on span "H2" at bounding box center [74, 72] width 4 height 7
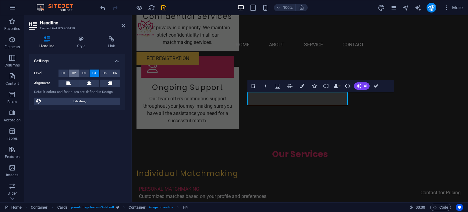
click at [75, 72] on span "H2" at bounding box center [74, 72] width 4 height 7
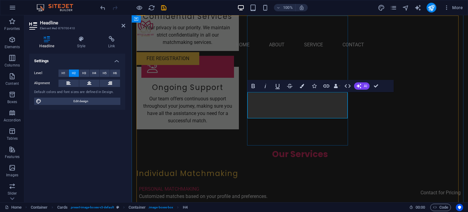
drag, startPoint x: 291, startPoint y: 104, endPoint x: 335, endPoint y: 102, distance: 44.8
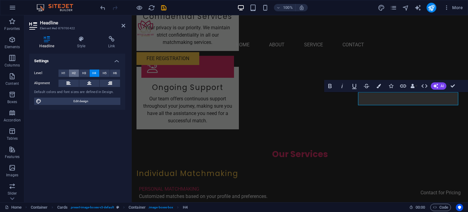
click at [71, 74] on button "H2" at bounding box center [74, 72] width 10 height 7
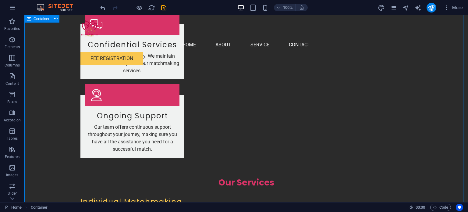
scroll to position [1005, 0]
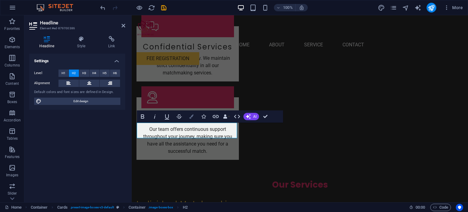
click at [191, 115] on icon "button" at bounding box center [191, 116] width 4 height 4
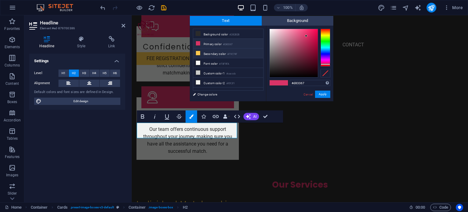
click at [215, 52] on li "Secondary color #F9C74F" at bounding box center [228, 53] width 70 height 10
type input "#f9c74f"
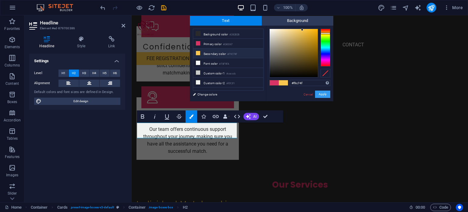
click at [323, 93] on button "Apply" at bounding box center [322, 93] width 15 height 7
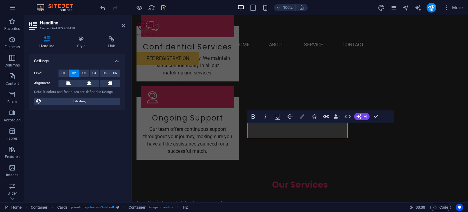
click at [304, 116] on button "Colors" at bounding box center [302, 116] width 12 height 12
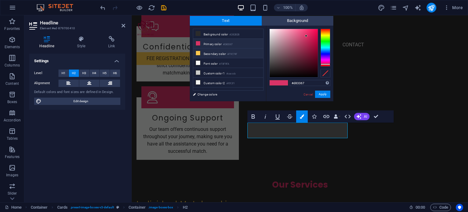
click at [228, 50] on li "Secondary color #F9C74F" at bounding box center [228, 53] width 70 height 10
type input "#f9c74f"
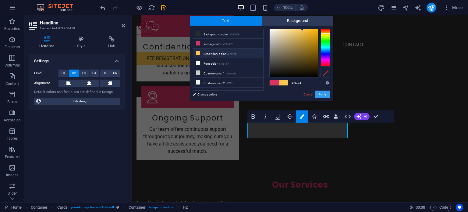
drag, startPoint x: 191, startPoint y: 78, endPoint x: 323, endPoint y: 91, distance: 132.2
click at [323, 91] on button "Apply" at bounding box center [322, 93] width 15 height 7
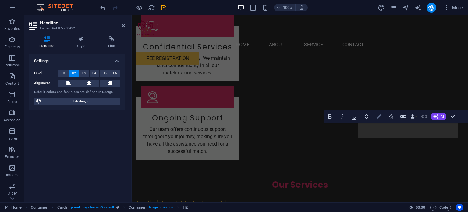
click at [377, 116] on icon "button" at bounding box center [378, 116] width 4 height 4
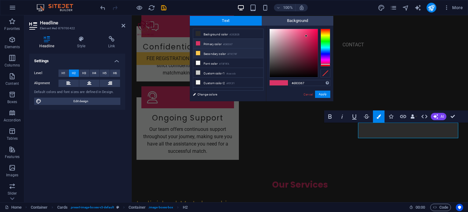
click at [223, 51] on li "Secondary color #F9C74F" at bounding box center [228, 53] width 70 height 10
type input "#f9c74f"
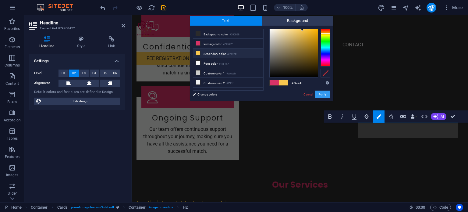
click at [322, 92] on button "Apply" at bounding box center [322, 93] width 15 height 7
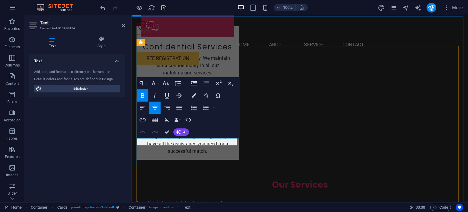
click at [195, 97] on icon "button" at bounding box center [193, 95] width 4 height 4
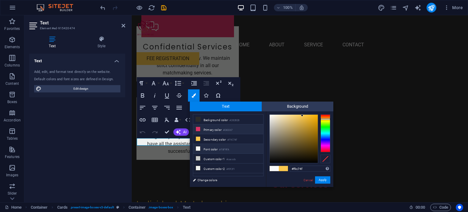
click at [207, 131] on li "Primary color #D83367" at bounding box center [228, 129] width 70 height 10
type input "#d83367"
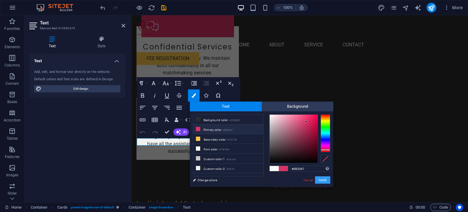
click at [325, 178] on button "Apply" at bounding box center [322, 179] width 15 height 7
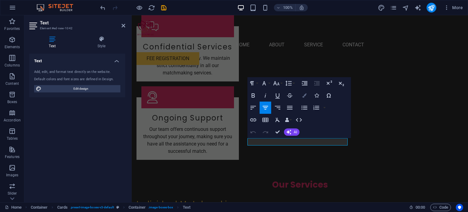
click at [303, 96] on icon "button" at bounding box center [304, 95] width 4 height 4
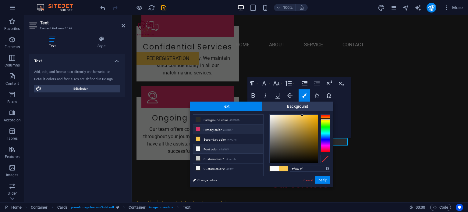
click at [229, 130] on small "#D83367" at bounding box center [227, 130] width 9 height 4
type input "#d83367"
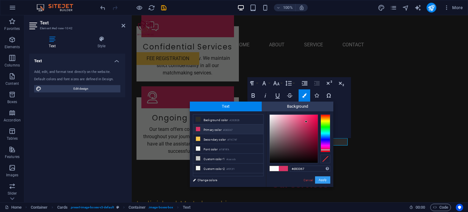
click at [322, 179] on button "Apply" at bounding box center [322, 179] width 15 height 7
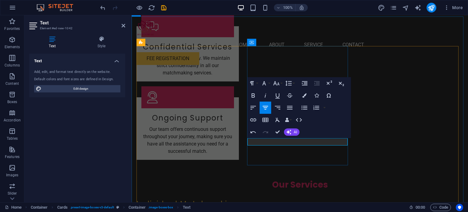
click at [304, 97] on icon "button" at bounding box center [304, 95] width 4 height 4
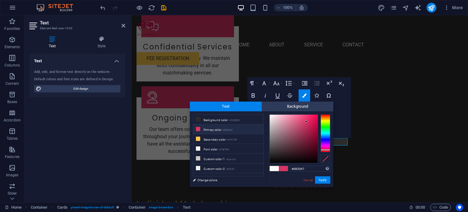
click at [219, 128] on li "Primary color #D83367" at bounding box center [228, 129] width 70 height 10
drag, startPoint x: 327, startPoint y: 181, endPoint x: 195, endPoint y: 166, distance: 132.7
click at [327, 181] on button "Apply" at bounding box center [322, 179] width 15 height 7
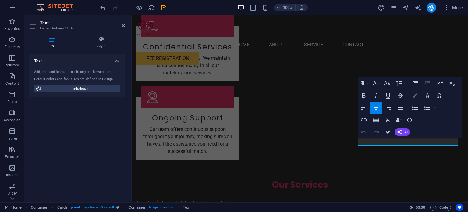
click at [414, 95] on icon "button" at bounding box center [415, 95] width 4 height 4
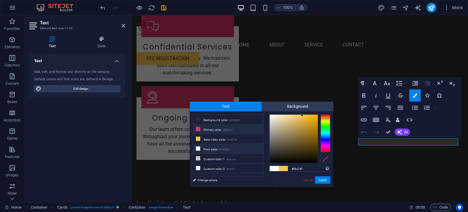
click at [229, 129] on small "#D83367" at bounding box center [227, 130] width 9 height 4
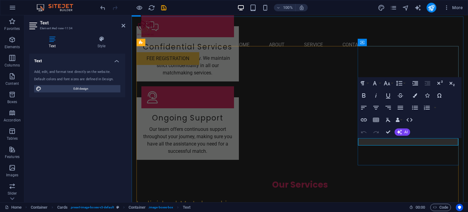
click at [414, 96] on icon "button" at bounding box center [415, 95] width 4 height 4
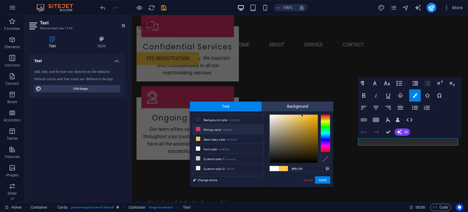
click at [219, 130] on li "Primary color #D83367" at bounding box center [228, 129] width 70 height 10
type input "#d83367"
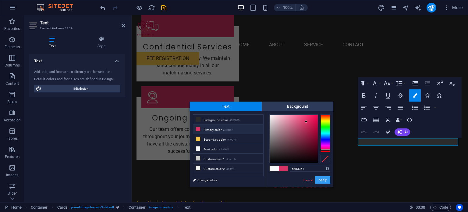
click at [322, 179] on button "Apply" at bounding box center [322, 179] width 15 height 7
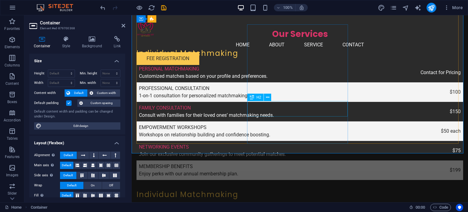
scroll to position [1157, 0]
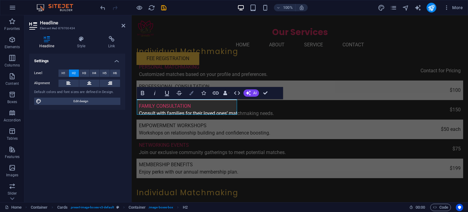
click at [191, 95] on icon "button" at bounding box center [191, 93] width 4 height 4
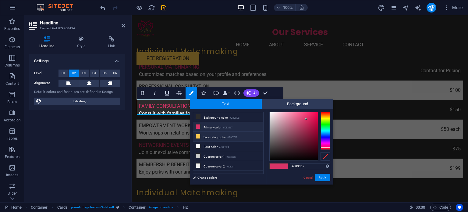
click at [213, 134] on li "Secondary color #F9C74F" at bounding box center [228, 137] width 70 height 10
type input "#f9c74f"
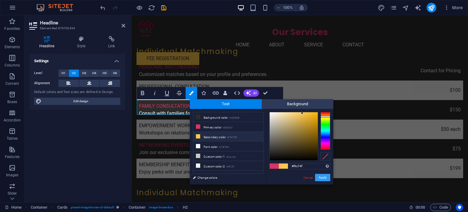
click at [325, 177] on button "Apply" at bounding box center [322, 177] width 15 height 7
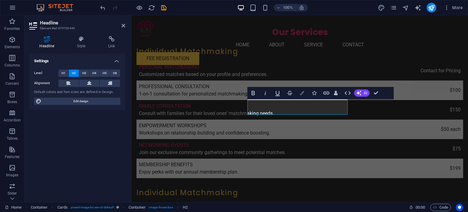
click at [302, 93] on icon "button" at bounding box center [302, 93] width 4 height 4
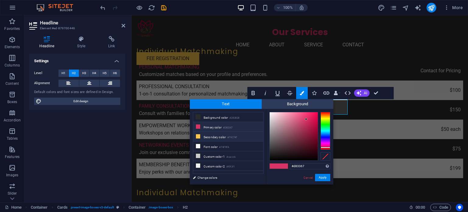
click at [229, 136] on small "#F9C74F" at bounding box center [232, 137] width 10 height 4
type input "#f9c74f"
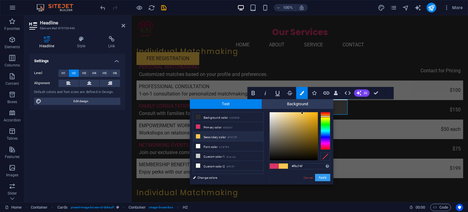
click at [321, 175] on button "Apply" at bounding box center [322, 177] width 15 height 7
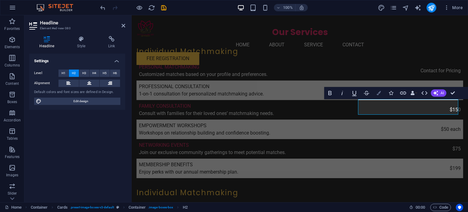
click at [375, 93] on button "Colors" at bounding box center [379, 93] width 12 height 12
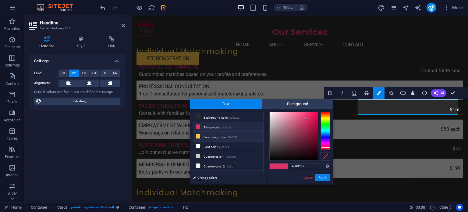
click at [229, 135] on small "#F9C74F" at bounding box center [232, 137] width 10 height 4
type input "#f9c74f"
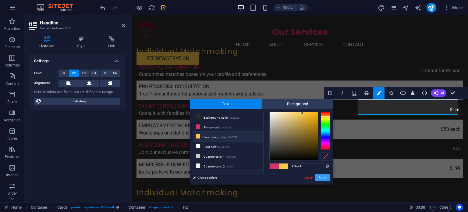
drag, startPoint x: 325, startPoint y: 176, endPoint x: 199, endPoint y: 160, distance: 127.3
click at [325, 176] on button "Apply" at bounding box center [322, 177] width 15 height 7
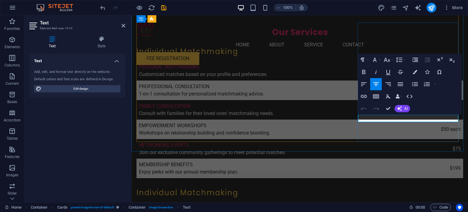
click at [415, 71] on icon "button" at bounding box center [415, 72] width 4 height 4
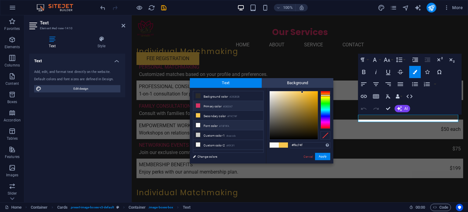
click at [220, 106] on li "Primary color #D83367" at bounding box center [228, 106] width 70 height 10
type input "#d83367"
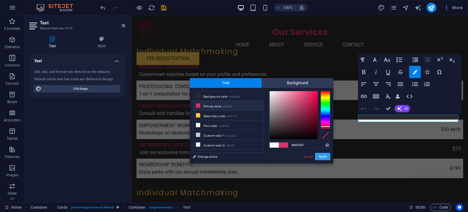
click at [325, 156] on button "Apply" at bounding box center [322, 156] width 15 height 7
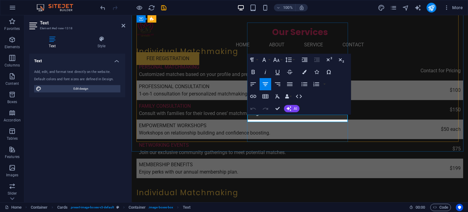
click at [304, 71] on icon "button" at bounding box center [304, 72] width 4 height 4
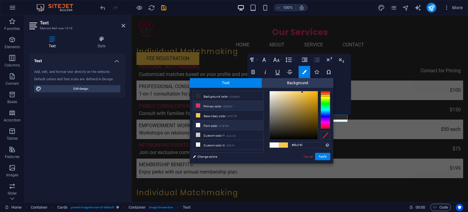
click at [216, 107] on li "Primary color #D83367" at bounding box center [228, 106] width 70 height 10
type input "#d83367"
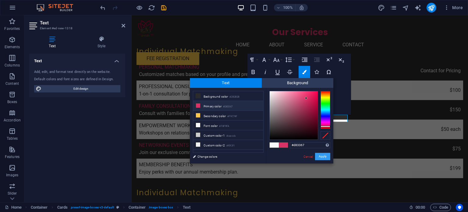
click at [324, 156] on button "Apply" at bounding box center [322, 156] width 15 height 7
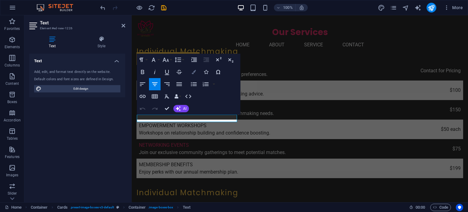
click at [194, 77] on button "Colors" at bounding box center [194, 72] width 12 height 12
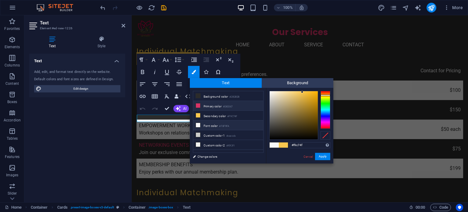
click at [209, 106] on li "Primary color #D83367" at bounding box center [228, 106] width 70 height 10
type input "#d83367"
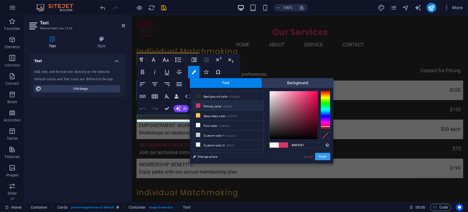
drag, startPoint x: 323, startPoint y: 158, endPoint x: 191, endPoint y: 143, distance: 133.2
click at [323, 158] on button "Apply" at bounding box center [322, 156] width 15 height 7
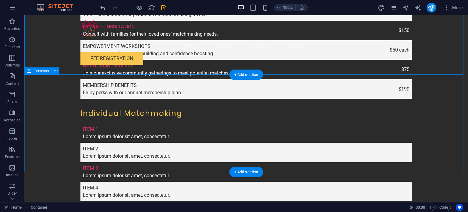
scroll to position [1248, 0]
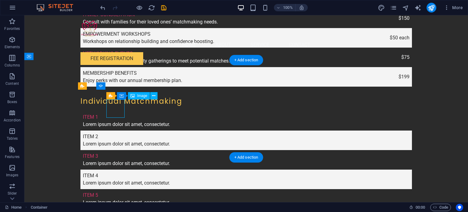
select select "px"
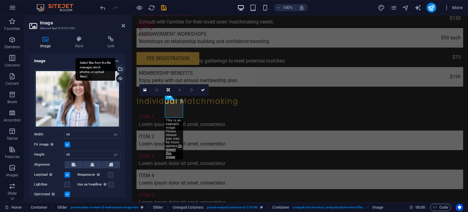
click at [115, 68] on div "Select files from the file manager, stock photos, or upload file(s)" at bounding box center [95, 69] width 40 height 23
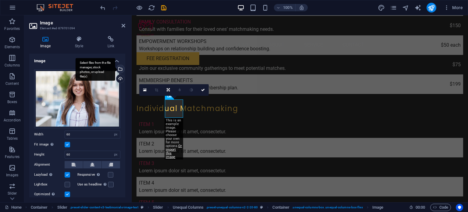
scroll to position [1275, 0]
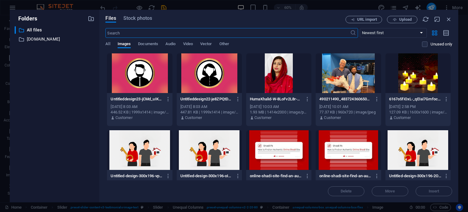
click at [209, 72] on div at bounding box center [209, 73] width 65 height 40
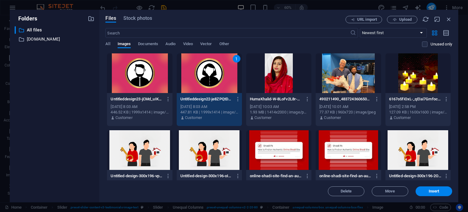
drag, startPoint x: 209, startPoint y: 72, endPoint x: 72, endPoint y: 59, distance: 137.3
click at [209, 72] on div "1" at bounding box center [209, 73] width 65 height 40
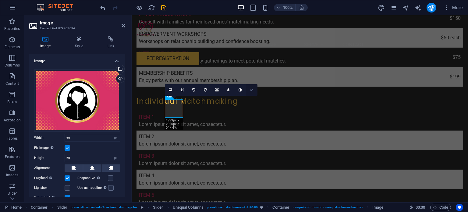
click at [250, 90] on icon at bounding box center [252, 90] width 4 height 4
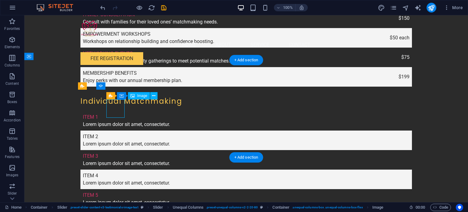
select select "px"
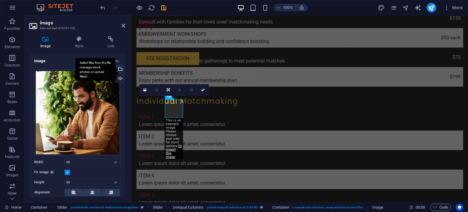
click at [119, 69] on div "Select files from the file manager, stock photos, or upload file(s)" at bounding box center [119, 69] width 9 height 9
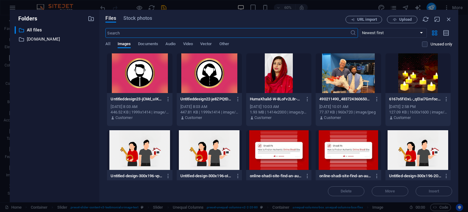
click at [132, 79] on div at bounding box center [139, 73] width 65 height 40
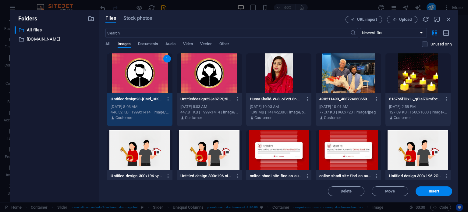
click at [132, 79] on div "1" at bounding box center [139, 73] width 65 height 40
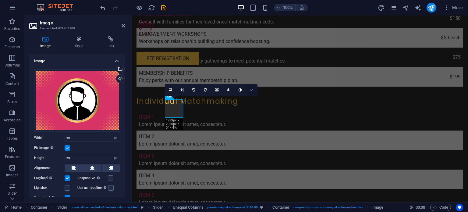
drag, startPoint x: 250, startPoint y: 89, endPoint x: 323, endPoint y: 93, distance: 72.9
click at [250, 89] on icon at bounding box center [252, 90] width 4 height 4
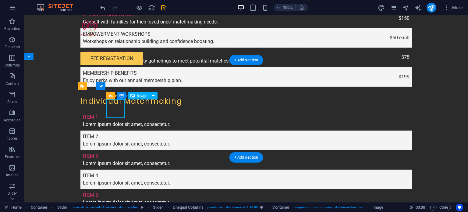
select select "px"
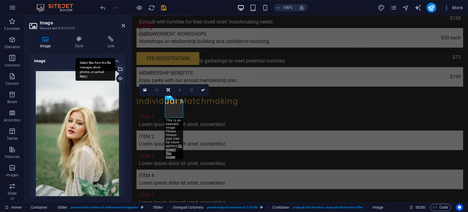
click at [119, 68] on div "Select files from the file manager, stock photos, or upload file(s)" at bounding box center [119, 69] width 9 height 9
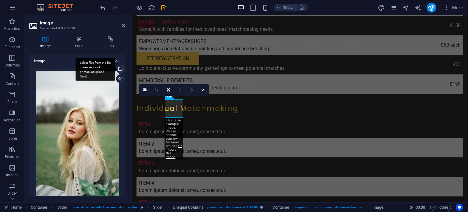
scroll to position [1275, 0]
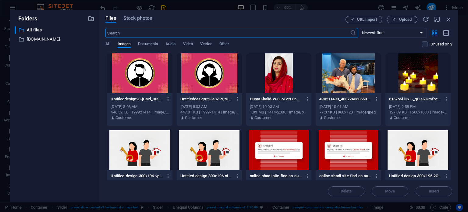
click at [189, 74] on div at bounding box center [209, 73] width 65 height 40
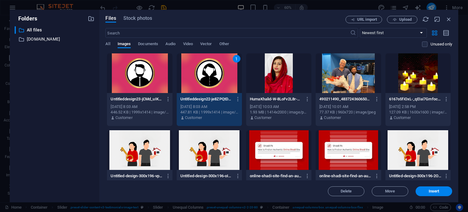
click at [189, 74] on div "1" at bounding box center [209, 73] width 65 height 40
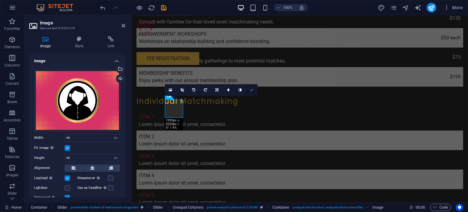
drag, startPoint x: 251, startPoint y: 88, endPoint x: 284, endPoint y: 98, distance: 35.0
click at [251, 88] on icon at bounding box center [252, 90] width 4 height 4
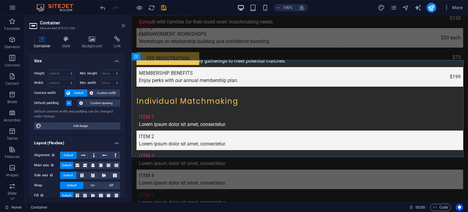
click at [124, 27] on icon at bounding box center [123, 25] width 4 height 5
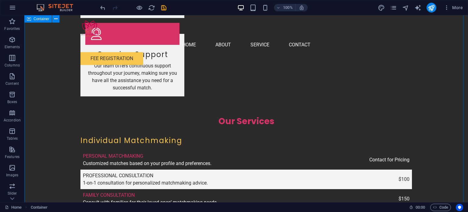
scroll to position [1066, 0]
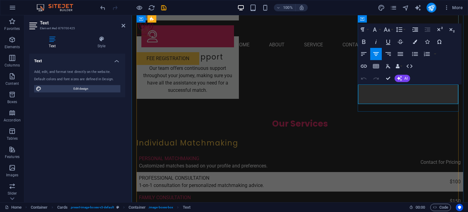
drag, startPoint x: 367, startPoint y: 89, endPoint x: 431, endPoint y: 98, distance: 65.2
copy p "Online Profile Manager optimizing your matchmaking journey."
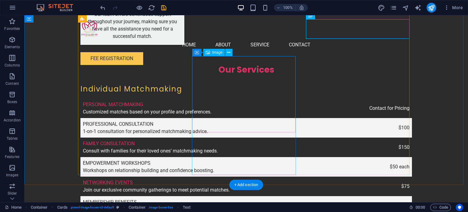
scroll to position [1157, 0]
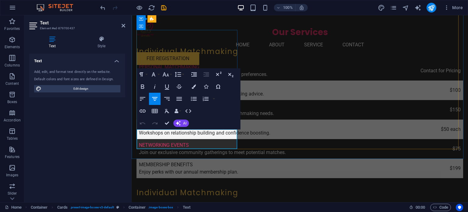
drag, startPoint x: 143, startPoint y: 134, endPoint x: 158, endPoint y: 134, distance: 15.2
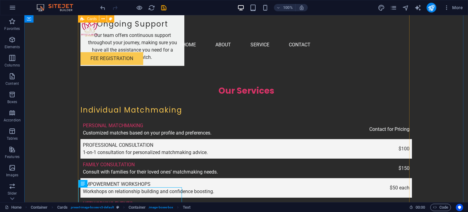
scroll to position [1096, 0]
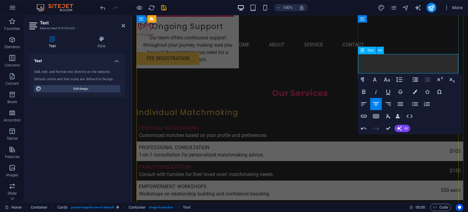
drag, startPoint x: 448, startPoint y: 65, endPoint x: 433, endPoint y: 65, distance: 15.2
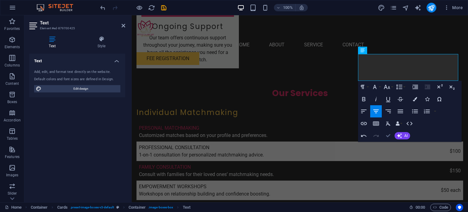
drag, startPoint x: 362, startPoint y: 120, endPoint x: 386, endPoint y: 135, distance: 28.7
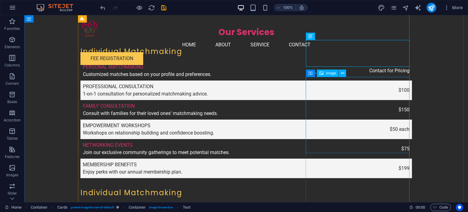
scroll to position [1157, 0]
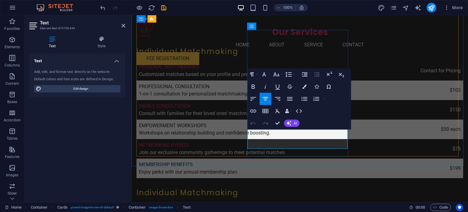
drag, startPoint x: 334, startPoint y: 139, endPoint x: 260, endPoint y: 140, distance: 73.7
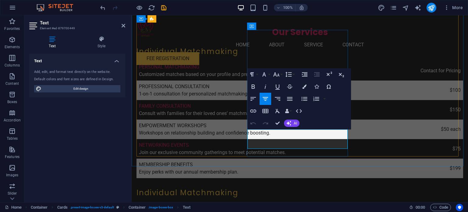
drag, startPoint x: 332, startPoint y: 132, endPoint x: 309, endPoint y: 133, distance: 22.8
drag, startPoint x: 289, startPoint y: 132, endPoint x: 301, endPoint y: 131, distance: 11.9
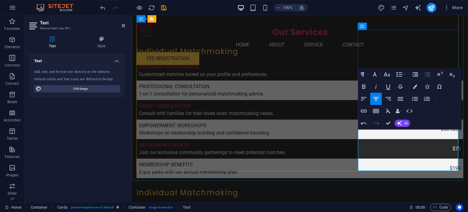
copy p "support"
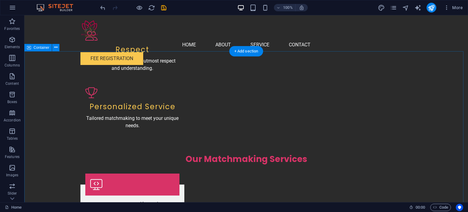
scroll to position [518, 0]
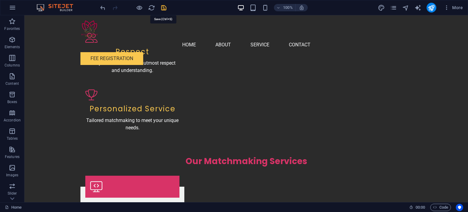
click at [161, 8] on icon "save" at bounding box center [163, 7] width 7 height 7
checkbox input "false"
click at [447, 9] on icon "button" at bounding box center [446, 8] width 6 height 6
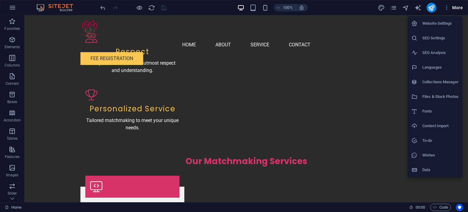
click at [447, 9] on div at bounding box center [234, 106] width 468 height 212
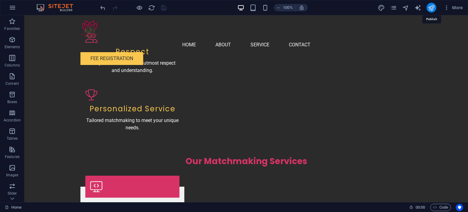
click at [430, 8] on icon "publish" at bounding box center [430, 7] width 7 height 7
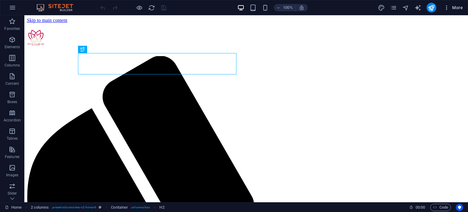
click at [451, 5] on span "More" at bounding box center [452, 8] width 19 height 6
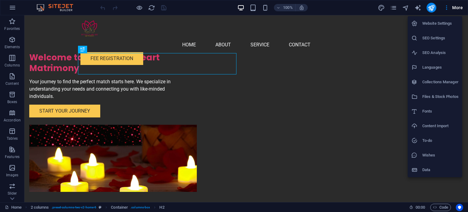
click at [436, 21] on h6 "Website Settings" at bounding box center [440, 23] width 36 height 7
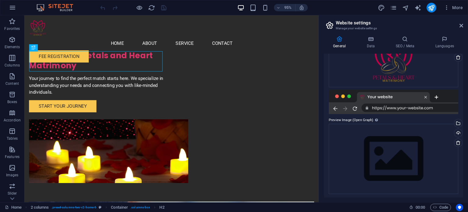
scroll to position [101, 0]
click at [457, 123] on div "Select files from the file manager, stock photos, or upload file(s)" at bounding box center [457, 122] width 9 height 9
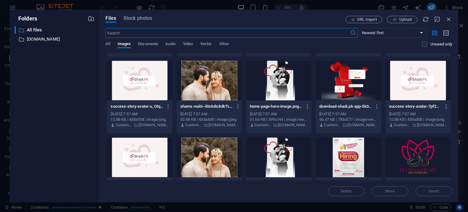
scroll to position [761, 0]
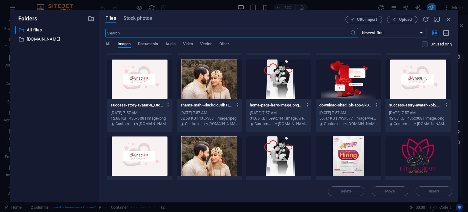
click at [404, 159] on div at bounding box center [417, 156] width 65 height 40
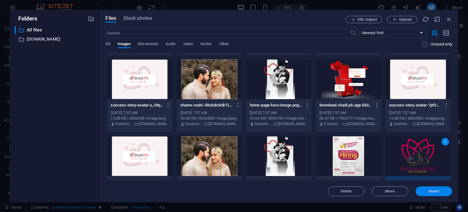
click at [431, 191] on span "Insert" at bounding box center [433, 191] width 11 height 4
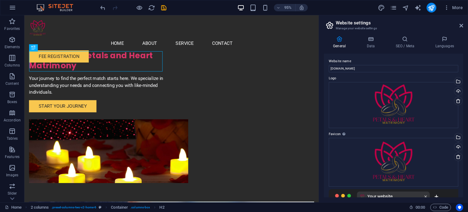
scroll to position [0, 0]
click at [375, 45] on h4 "Data" at bounding box center [371, 42] width 29 height 13
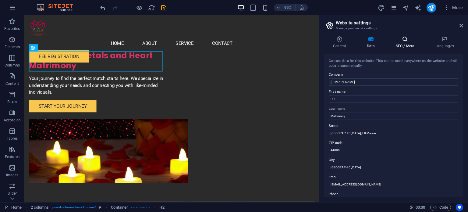
click at [398, 47] on h4 "SEO / Meta" at bounding box center [406, 42] width 40 height 13
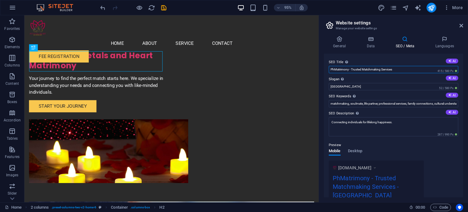
click at [333, 70] on input "PhMatrimony - Trusted Matchmaking Services" at bounding box center [392, 69] width 129 height 7
click at [332, 70] on input "PhMatrimony - Trusted Matchmaking Services" at bounding box center [392, 69] width 129 height 7
type input "PH Matrimony - Trusted Matchmaking Services"
drag, startPoint x: 339, startPoint y: 86, endPoint x: 328, endPoint y: 89, distance: 12.0
click at [328, 89] on div "SEO Title The title of your website - make it something that stands out in sear…" at bounding box center [393, 125] width 139 height 143
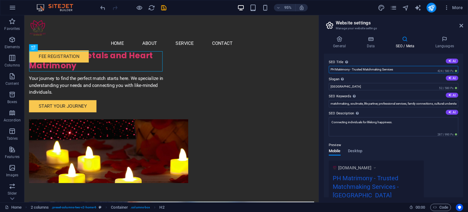
drag, startPoint x: 400, startPoint y: 67, endPoint x: 352, endPoint y: 71, distance: 48.6
click at [352, 69] on input "PH Matrimony - Trusted Matchmaking Services" at bounding box center [392, 69] width 129 height 7
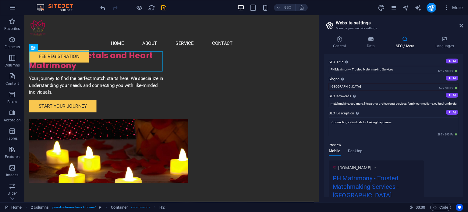
drag, startPoint x: 339, startPoint y: 86, endPoint x: 329, endPoint y: 87, distance: 9.8
click at [329, 87] on input "[GEOGRAPHIC_DATA]" at bounding box center [392, 86] width 129 height 7
drag, startPoint x: 356, startPoint y: 86, endPoint x: 328, endPoint y: 86, distance: 27.1
click at [328, 86] on input "Petals and Heart Matrimony" at bounding box center [392, 86] width 129 height 7
click at [342, 86] on input "For [GEOGRAPHIC_DATA] and [GEOGRAPHIC_DATA]" at bounding box center [392, 86] width 129 height 7
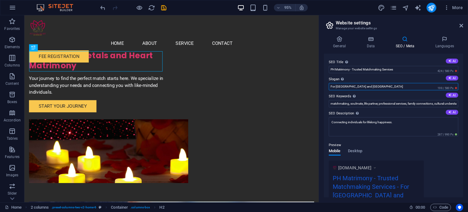
drag, startPoint x: 344, startPoint y: 86, endPoint x: 321, endPoint y: 86, distance: 22.5
click at [321, 86] on div "General Data SEO / Meta Languages Website name [DOMAIN_NAME] Logo Drag files he…" at bounding box center [393, 116] width 149 height 171
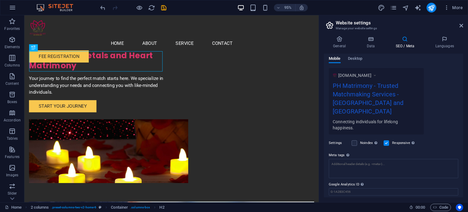
scroll to position [103, 0]
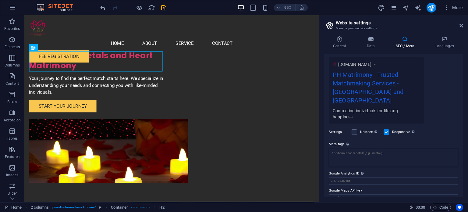
type input "[GEOGRAPHIC_DATA] and [GEOGRAPHIC_DATA]"
click at [382, 148] on textarea "Meta tags Enter HTML code here that will be placed inside the tags of your webs…" at bounding box center [392, 157] width 129 height 19
click at [359, 198] on input "Google Maps API key" at bounding box center [392, 201] width 129 height 7
click at [444, 40] on icon at bounding box center [444, 39] width 37 height 6
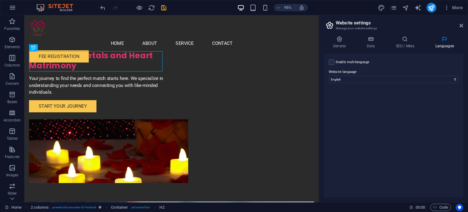
click at [352, 63] on label "Enable multilanguage To disable multilanguage delete all languages until only o…" at bounding box center [351, 61] width 33 height 7
click at [0, 0] on input "Enable multilanguage To disable multilanguage delete all languages until only o…" at bounding box center [0, 0] width 0 height 0
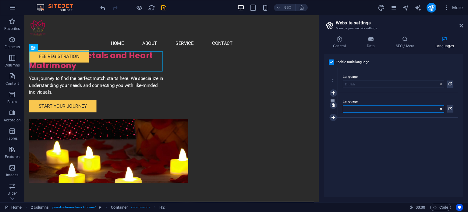
click at [362, 110] on select "Abkhazian Afar Afrikaans Akan Albanian Amharic Arabic Aragonese Armenian Assame…" at bounding box center [392, 108] width 101 height 7
select select "169"
click at [342, 105] on select "Abkhazian Afar Afrikaans Akan Albanian Amharic Arabic Aragonese Armenian Assame…" at bounding box center [392, 108] width 101 height 7
click at [334, 118] on icon at bounding box center [332, 117] width 3 height 4
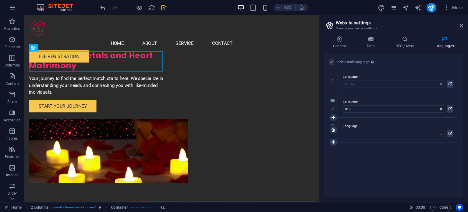
click at [356, 132] on select "Abkhazian Afar Afrikaans Akan Albanian Amharic Arabic Aragonese Armenian Assame…" at bounding box center [392, 133] width 101 height 7
select select "6"
click at [342, 130] on select "Abkhazian Afar Afrikaans Akan Albanian Amharic Arabic Aragonese Armenian Assame…" at bounding box center [392, 133] width 101 height 7
click at [357, 154] on div "Enable multilanguage To disable multilanguage delete all languages until only o…" at bounding box center [393, 125] width 139 height 143
click at [404, 44] on h4 "SEO / Meta" at bounding box center [406, 42] width 40 height 13
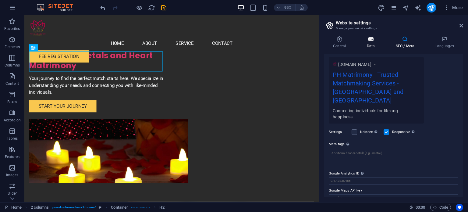
click at [371, 45] on h4 "Data" at bounding box center [371, 42] width 29 height 13
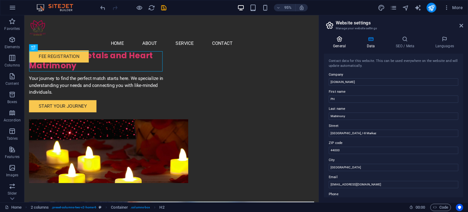
click at [343, 47] on h4 "General" at bounding box center [340, 42] width 33 height 13
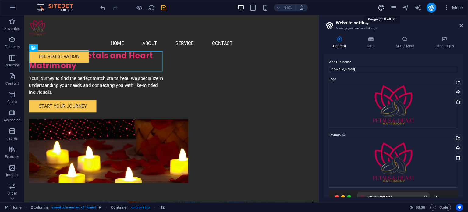
click at [382, 8] on icon "design" at bounding box center [380, 7] width 7 height 7
select select "ease-in-out"
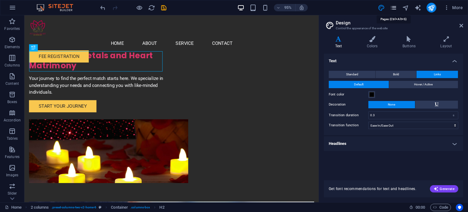
click at [393, 9] on icon "pages" at bounding box center [393, 7] width 7 height 7
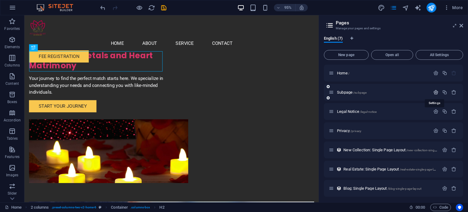
click at [435, 91] on icon "button" at bounding box center [435, 92] width 5 height 5
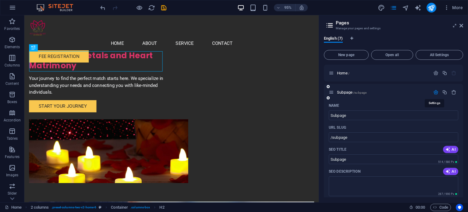
click at [435, 91] on icon "button" at bounding box center [435, 92] width 5 height 5
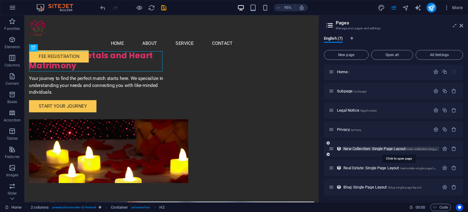
scroll to position [2, 0]
click at [451, 166] on icon "button" at bounding box center [453, 167] width 5 height 5
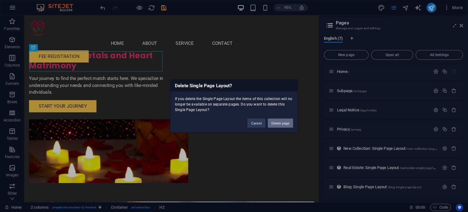
drag, startPoint x: 278, startPoint y: 121, endPoint x: 296, endPoint y: 122, distance: 18.0
click at [278, 121] on button "Delete page" at bounding box center [280, 122] width 25 height 9
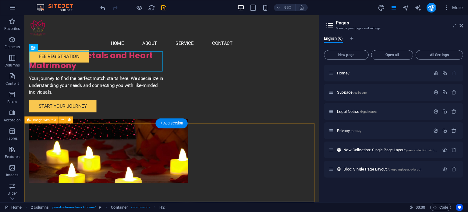
scroll to position [0, 0]
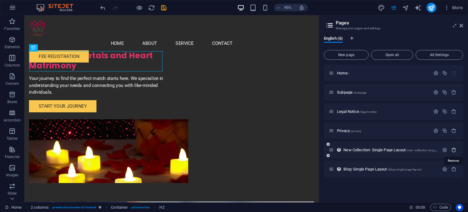
click at [451, 149] on icon "button" at bounding box center [453, 149] width 5 height 5
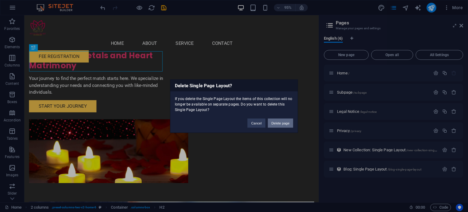
click at [285, 120] on button "Delete page" at bounding box center [280, 122] width 25 height 9
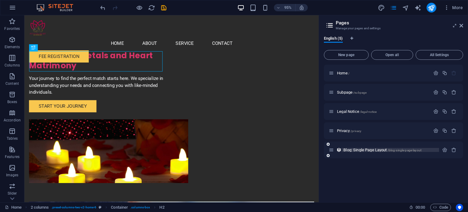
click at [384, 149] on span "Blog: Single Page Layout /blog-single-page-layout" at bounding box center [382, 149] width 78 height 5
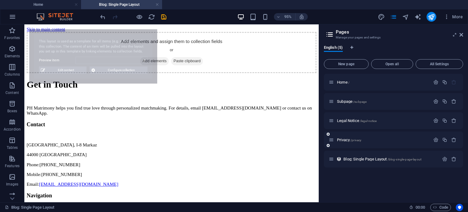
select select "68ae90fe72c3f6b3050445c1"
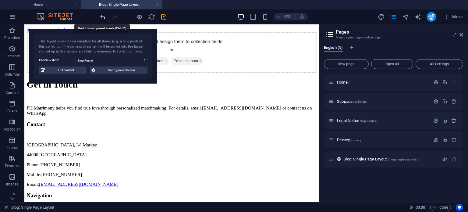
click at [100, 18] on icon "undo" at bounding box center [102, 16] width 7 height 7
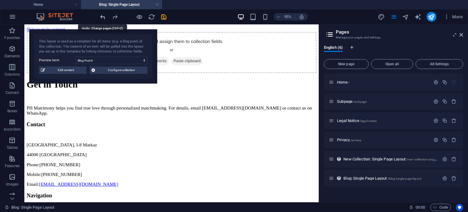
click at [100, 18] on icon "undo" at bounding box center [102, 16] width 7 height 7
click at [367, 175] on div "Real Estate: Single Page Layout /real-estate-single-page-layout" at bounding box center [383, 177] width 110 height 7
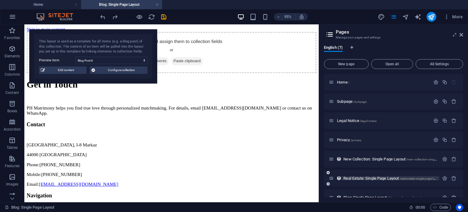
click at [364, 178] on span "Real Estate: Single Page Layout /real-estate-single-page-layout" at bounding box center [392, 178] width 98 height 5
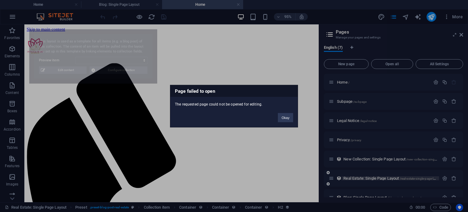
select select "68ae90fe72c3f6b3050445ca"
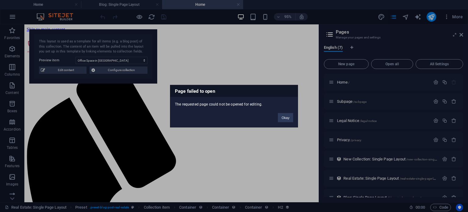
click at [366, 157] on div "Page failed to open The requested page could not be opened for editing. Okay" at bounding box center [234, 106] width 468 height 212
click at [284, 117] on button "Okay" at bounding box center [285, 117] width 15 height 9
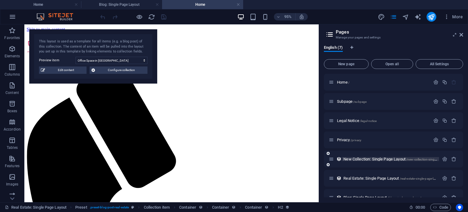
click at [360, 159] on span "New Collection: Single Page Layout /new-collection-single-page-layout" at bounding box center [398, 158] width 110 height 5
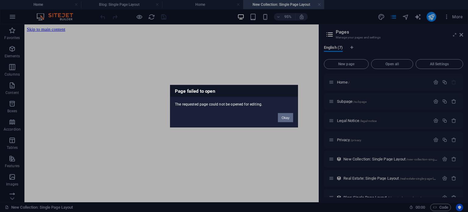
click at [285, 117] on button "Okay" at bounding box center [285, 117] width 15 height 9
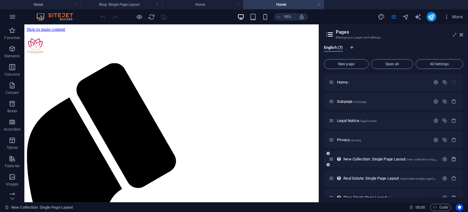
click at [452, 157] on icon "button" at bounding box center [453, 158] width 5 height 5
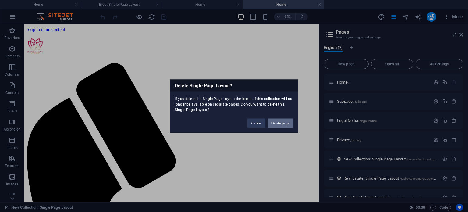
click at [284, 122] on button "Delete page" at bounding box center [280, 122] width 25 height 9
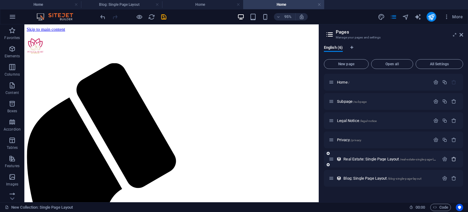
click at [451, 157] on icon "button" at bounding box center [453, 158] width 5 height 5
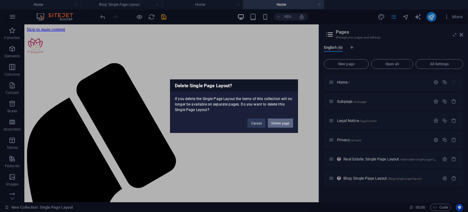
click at [284, 122] on button "Delete page" at bounding box center [280, 122] width 25 height 9
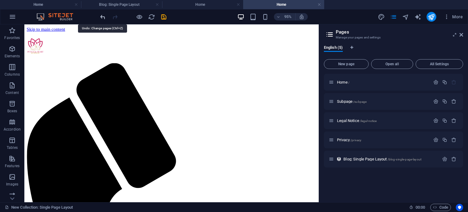
click at [105, 16] on icon "undo" at bounding box center [102, 16] width 7 height 7
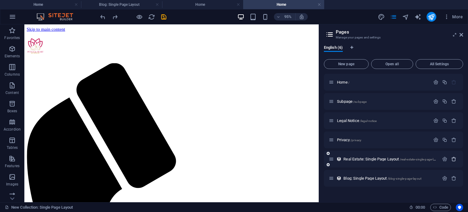
click at [454, 156] on icon "button" at bounding box center [453, 158] width 5 height 5
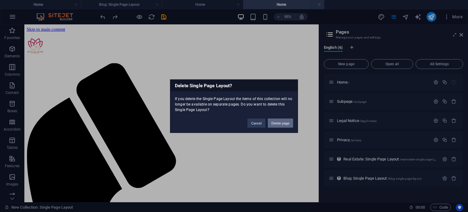
drag, startPoint x: 274, startPoint y: 121, endPoint x: 298, endPoint y: 111, distance: 25.8
click at [274, 121] on button "Delete page" at bounding box center [280, 122] width 25 height 9
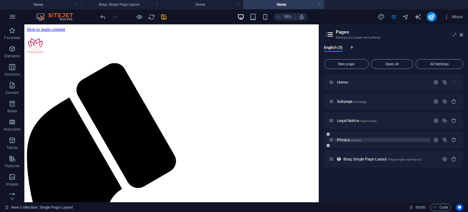
click at [340, 139] on span "Privacy /privacy" at bounding box center [349, 139] width 24 height 5
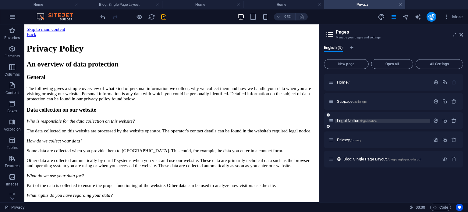
click at [344, 120] on span "Legal Notice /legal-notice" at bounding box center [357, 120] width 40 height 5
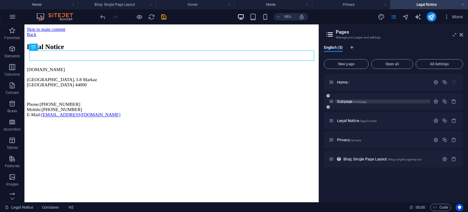
click at [349, 102] on span "Subpage /subpage" at bounding box center [352, 101] width 30 height 5
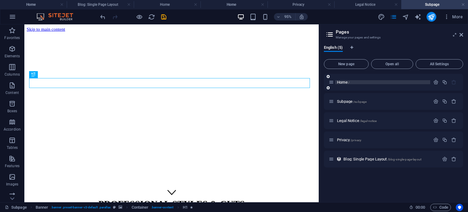
click at [344, 82] on span "Home /" at bounding box center [343, 82] width 12 height 5
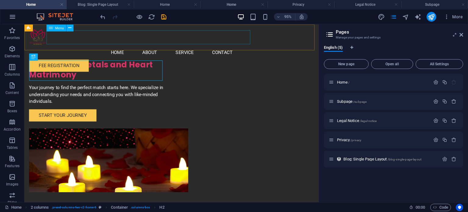
click at [132, 47] on nav "Home About Service Contact" at bounding box center [179, 54] width 300 height 15
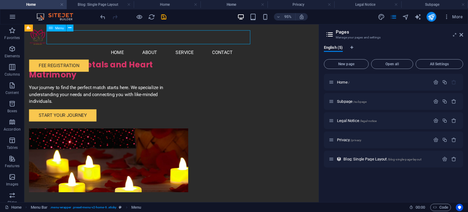
click at [132, 47] on nav "Home About Service Contact" at bounding box center [179, 54] width 300 height 15
select select
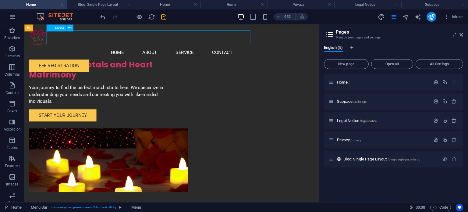
select select
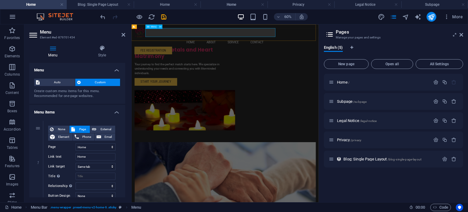
click at [242, 47] on nav "Home About Service Contact" at bounding box center [287, 54] width 302 height 15
click at [347, 62] on span "New page" at bounding box center [345, 64] width 39 height 4
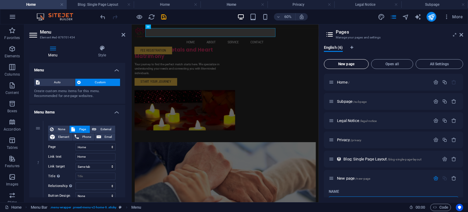
scroll to position [9, 0]
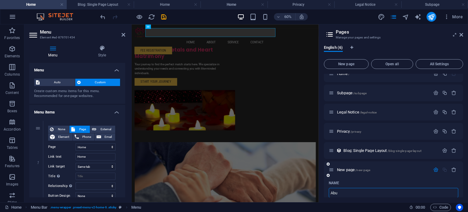
type input "Ab"
type input "/abu"
type input "Ab"
type input "/ab"
type input "About U"
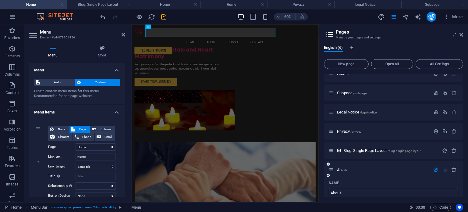
type input "/about"
type input "About Us"
type input "/about-us"
type input "About Us"
click at [390, 181] on div "Name" at bounding box center [392, 183] width 129 height 10
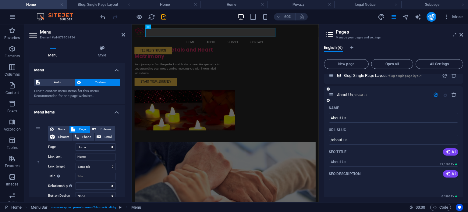
scroll to position [100, 0]
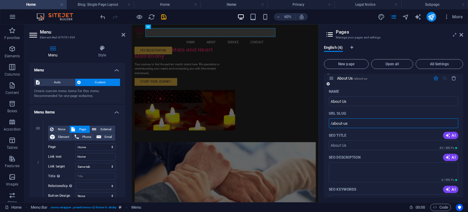
click at [359, 122] on input "/about-us" at bounding box center [392, 123] width 129 height 10
paste input "text"
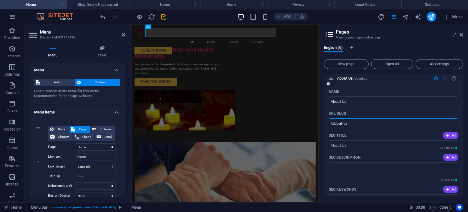
type input "/about-us"
click at [354, 168] on textarea "SEO Description" at bounding box center [392, 172] width 129 height 20
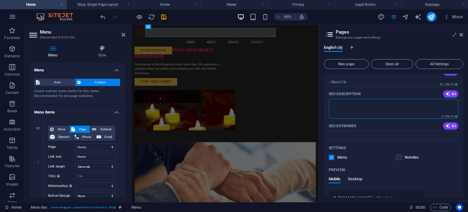
scroll to position [161, 0]
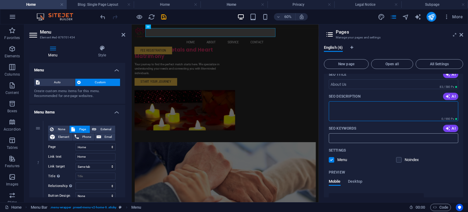
click at [357, 134] on input "SEO Keywords" at bounding box center [392, 138] width 129 height 10
click at [370, 173] on div "Preview" at bounding box center [392, 172] width 129 height 10
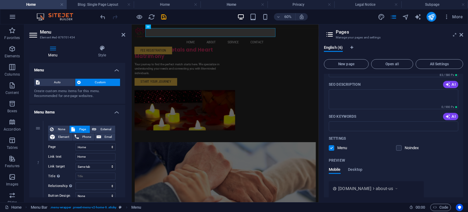
scroll to position [204, 0]
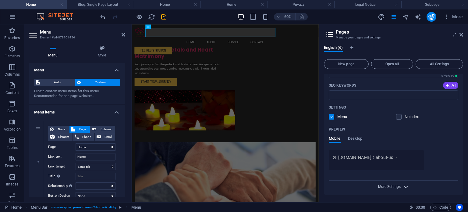
click at [394, 187] on span "More Settings" at bounding box center [389, 186] width 23 height 4
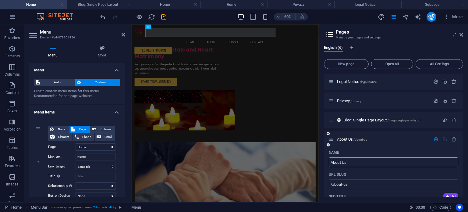
scroll to position [17, 0]
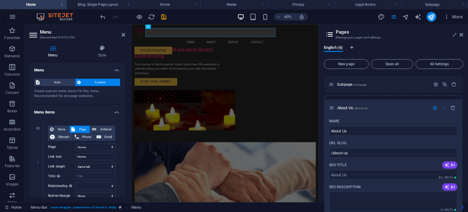
drag, startPoint x: 331, startPoint y: 160, endPoint x: 332, endPoint y: 106, distance: 54.8
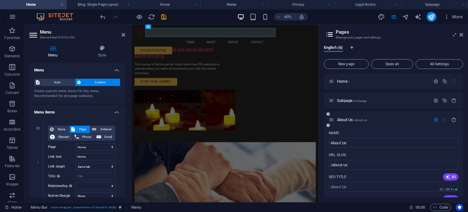
scroll to position [0, 0]
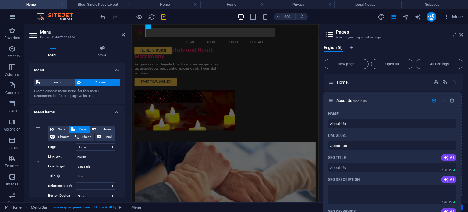
drag, startPoint x: 331, startPoint y: 121, endPoint x: 332, endPoint y: 99, distance: 22.2
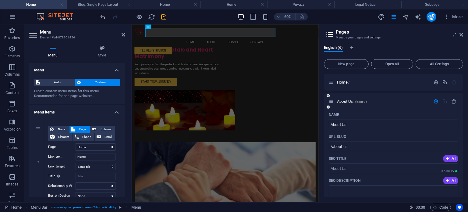
click at [435, 100] on icon "button" at bounding box center [435, 101] width 5 height 5
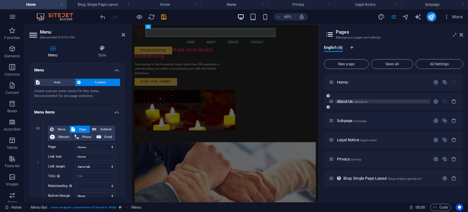
click at [344, 102] on span "About Us /about-us" at bounding box center [352, 101] width 30 height 5
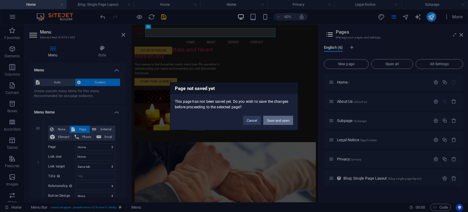
click at [281, 123] on button "Save and open" at bounding box center [278, 119] width 30 height 9
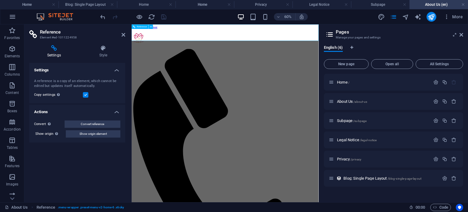
click at [100, 53] on h4 "Style" at bounding box center [103, 51] width 44 height 13
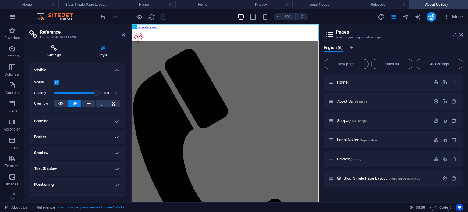
click at [51, 53] on h4 "Settings" at bounding box center [55, 51] width 52 height 13
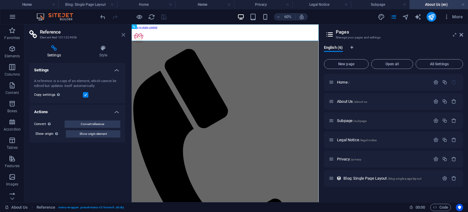
click at [121, 33] on header "Reference Element #ed-1011224958" at bounding box center [77, 32] width 96 height 16
click at [124, 33] on icon at bounding box center [123, 34] width 4 height 5
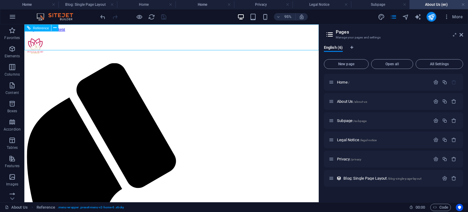
click at [437, 103] on icon "button" at bounding box center [435, 101] width 5 height 5
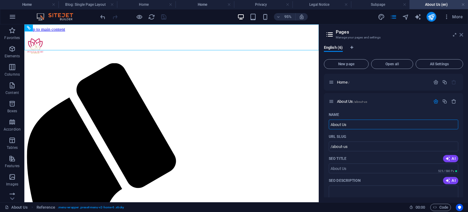
click at [461, 35] on icon at bounding box center [461, 34] width 4 height 5
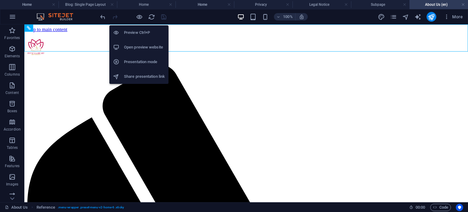
click at [137, 44] on h6 "Open preview website" at bounding box center [144, 47] width 41 height 7
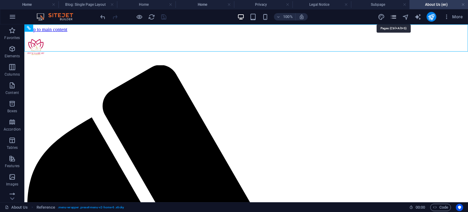
click at [397, 17] on icon "pages" at bounding box center [393, 16] width 7 height 7
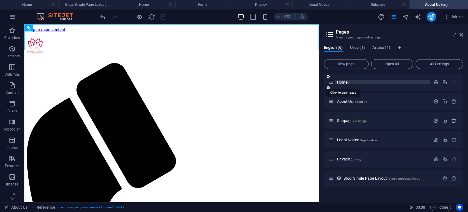
click at [346, 83] on span "Home /" at bounding box center [343, 82] width 12 height 5
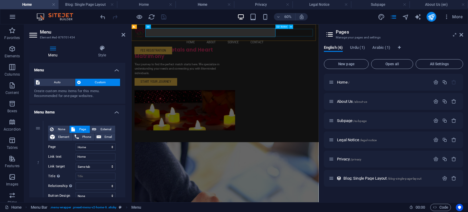
click at [420, 61] on div "FEE Registration" at bounding box center [287, 67] width 302 height 13
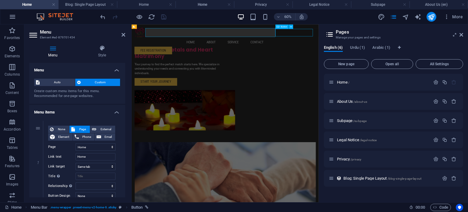
click at [427, 61] on div "FEE Registration" at bounding box center [287, 67] width 302 height 13
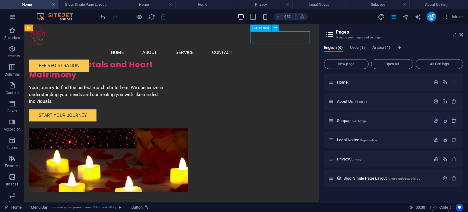
click at [293, 61] on div "FEE Registration" at bounding box center [179, 67] width 300 height 13
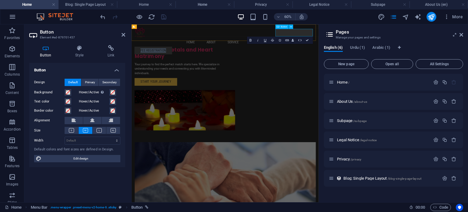
click at [199, 61] on link "FEE Registration" at bounding box center [167, 67] width 63 height 13
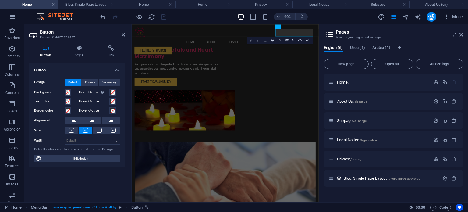
click at [463, 36] on aside "Pages Manage your pages and settings English (6) Urdu (1) Arabic (1) New page O…" at bounding box center [392, 112] width 149 height 177
click at [462, 35] on icon at bounding box center [461, 34] width 4 height 5
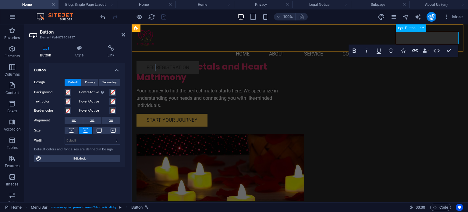
click at [199, 61] on link "FEE Registration" at bounding box center [167, 67] width 63 height 13
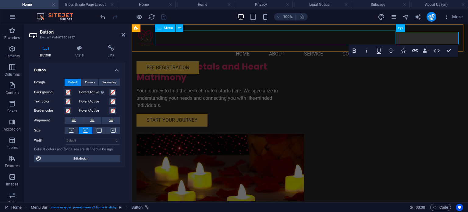
click at [369, 47] on nav "Home About Service Contact" at bounding box center [299, 54] width 326 height 15
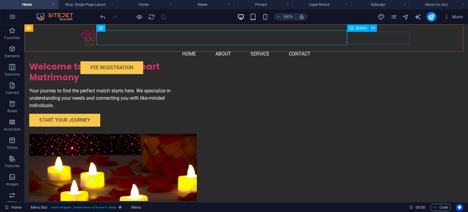
click at [376, 61] on div "FEE Registration" at bounding box center [245, 67] width 331 height 13
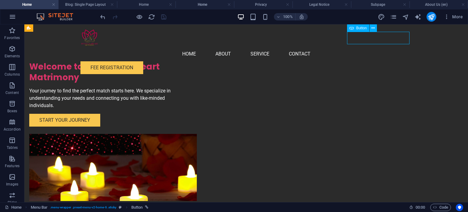
click at [376, 61] on div "FEE Registration" at bounding box center [245, 67] width 331 height 13
click at [165, 16] on icon "save" at bounding box center [163, 16] width 7 height 7
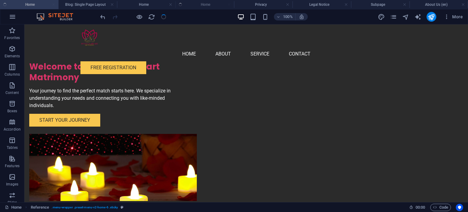
checkbox input "false"
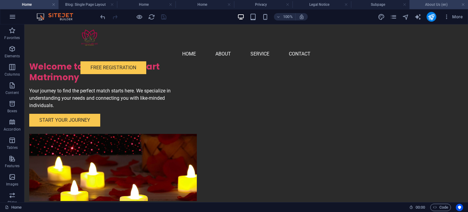
click at [432, 5] on h4 "About Us (en)" at bounding box center [438, 4] width 58 height 7
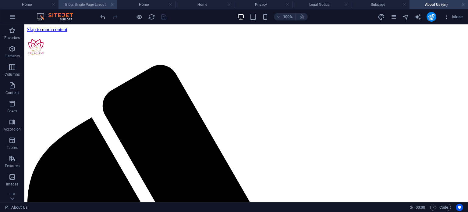
click at [87, 7] on h4 "Blog: Single Page Layout" at bounding box center [87, 4] width 58 height 7
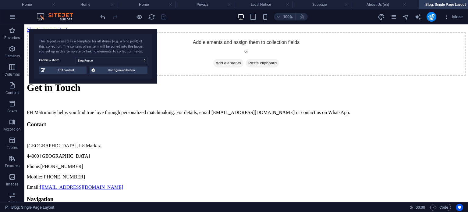
drag, startPoint x: 87, startPoint y: 7, endPoint x: 447, endPoint y: 11, distance: 359.9
click at [24, 4] on h4 "Home" at bounding box center [29, 4] width 58 height 7
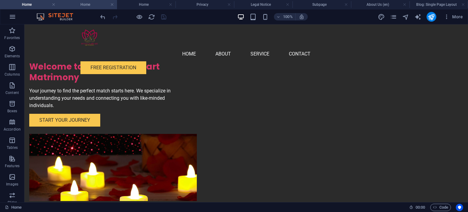
click at [89, 5] on h4 "Home" at bounding box center [87, 4] width 58 height 7
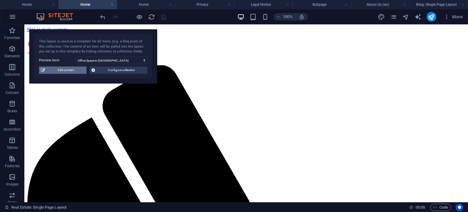
click at [78, 71] on span "Edit content" at bounding box center [66, 69] width 38 height 7
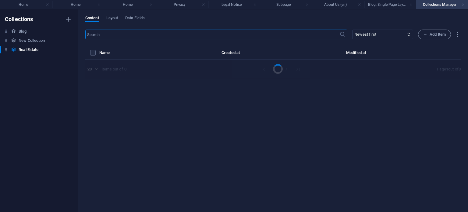
select select "Office"
select select "For Rent"
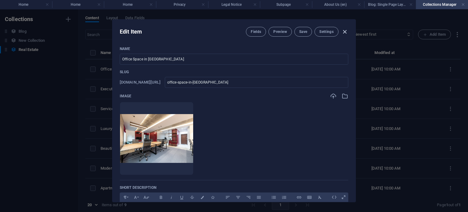
click at [344, 32] on icon "button" at bounding box center [344, 31] width 7 height 7
checkbox input "false"
type input "office-space-in-[GEOGRAPHIC_DATA]"
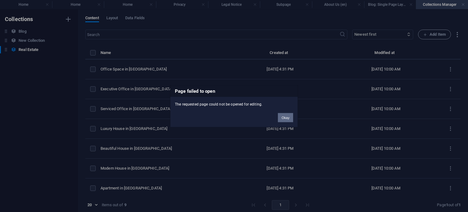
click at [286, 119] on button "Okay" at bounding box center [285, 117] width 15 height 9
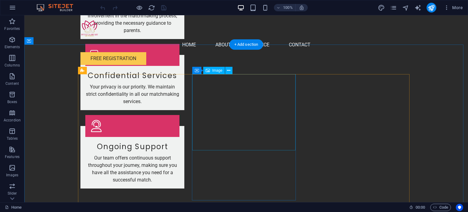
scroll to position [974, 0]
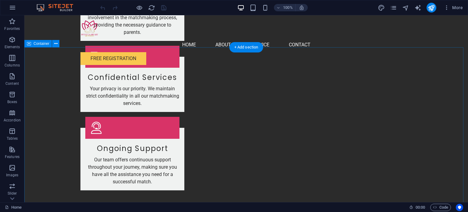
click at [57, 42] on icon at bounding box center [55, 43] width 3 height 6
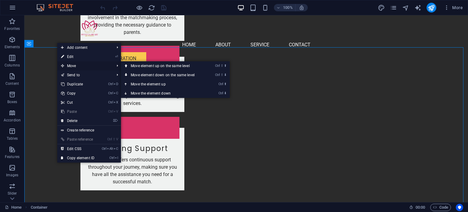
click at [73, 65] on span "Move" at bounding box center [84, 65] width 54 height 9
click at [143, 86] on link "Ctrl ⬆ Move the element up" at bounding box center [164, 83] width 86 height 9
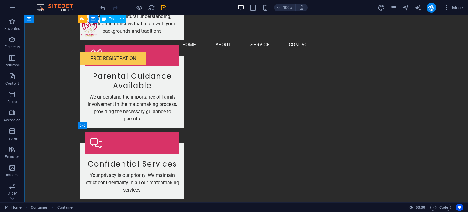
scroll to position [883, 0]
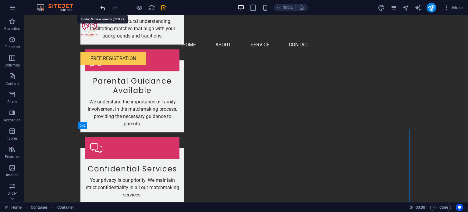
click at [103, 8] on icon "undo" at bounding box center [102, 7] width 7 height 7
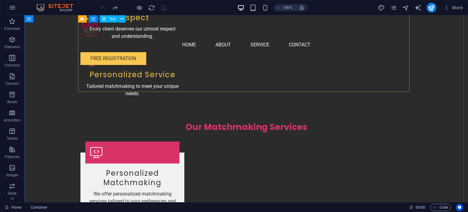
scroll to position [518, 0]
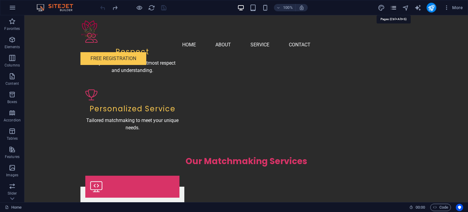
click at [393, 7] on icon "pages" at bounding box center [393, 7] width 7 height 7
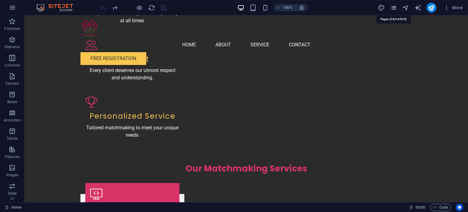
scroll to position [536, 0]
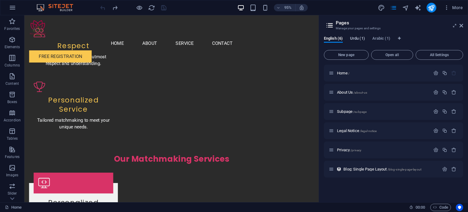
click at [354, 37] on span "Urdu (1)" at bounding box center [357, 39] width 15 height 9
click at [384, 56] on span "Open all" at bounding box center [392, 55] width 37 height 4
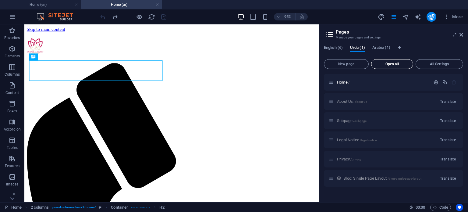
scroll to position [0, 0]
click at [355, 103] on div "About Us /about-us Translate" at bounding box center [393, 101] width 139 height 17
click at [445, 100] on span "Translate" at bounding box center [448, 101] width 16 height 5
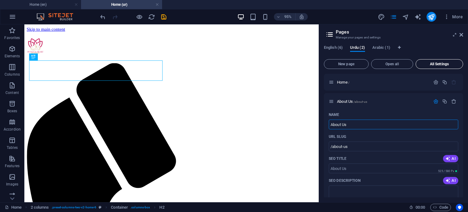
click at [433, 65] on span "All Settings" at bounding box center [439, 64] width 42 height 4
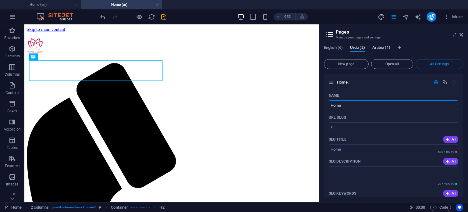
click at [383, 48] on span "Arabic (1)" at bounding box center [381, 48] width 18 height 9
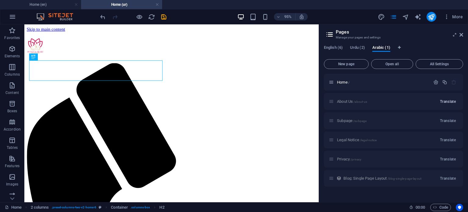
click at [448, 101] on span "Translate" at bounding box center [448, 101] width 16 height 5
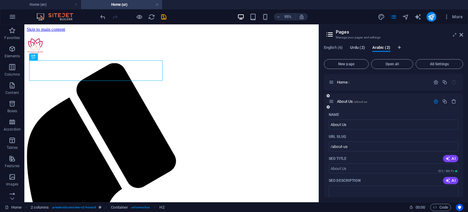
click at [361, 48] on span "Urdu (2)" at bounding box center [357, 48] width 15 height 9
click at [434, 100] on icon "button" at bounding box center [435, 101] width 5 height 5
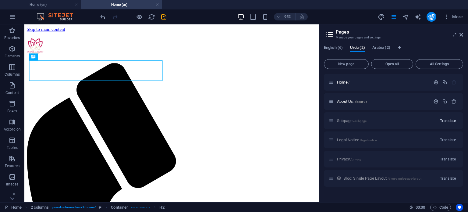
click at [446, 121] on span "Translate" at bounding box center [448, 120] width 16 height 5
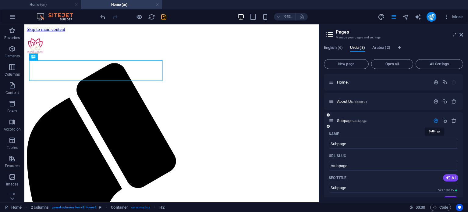
drag, startPoint x: 433, startPoint y: 118, endPoint x: 436, endPoint y: 119, distance: 3.4
click at [435, 119] on div at bounding box center [444, 120] width 27 height 7
click at [437, 120] on button "button" at bounding box center [435, 120] width 9 height 5
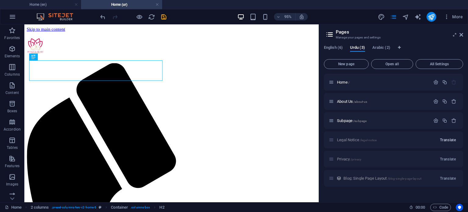
click at [447, 141] on span "Translate" at bounding box center [448, 139] width 16 height 5
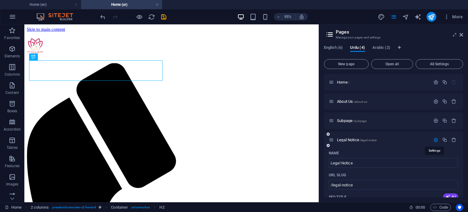
click at [434, 139] on icon "button" at bounding box center [435, 139] width 5 height 5
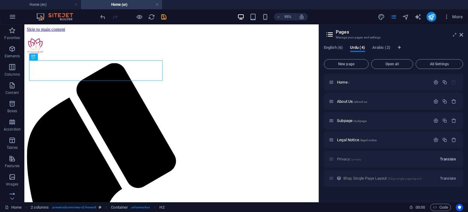
click at [449, 161] on button "Translate" at bounding box center [447, 159] width 21 height 10
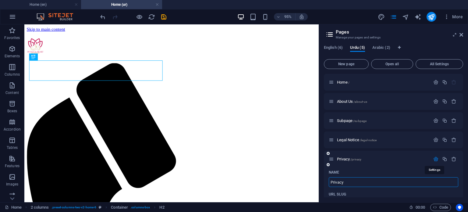
click at [433, 159] on icon "button" at bounding box center [435, 158] width 5 height 5
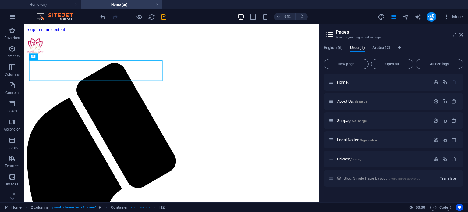
click at [452, 178] on span "Translate" at bounding box center [448, 178] width 16 height 5
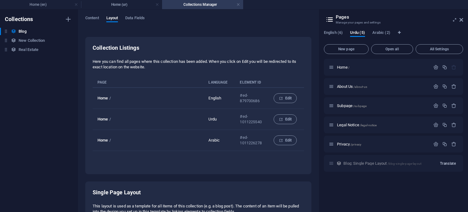
click at [445, 162] on span "Translate" at bounding box center [448, 163] width 16 height 5
click at [444, 164] on span "Translate" at bounding box center [448, 163] width 16 height 5
click at [375, 34] on span "Arabic (2)" at bounding box center [381, 33] width 18 height 9
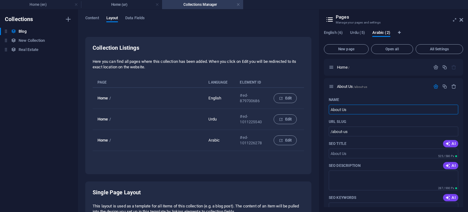
drag, startPoint x: 433, startPoint y: 85, endPoint x: 438, endPoint y: 97, distance: 13.5
click at [433, 84] on icon "button" at bounding box center [435, 86] width 5 height 5
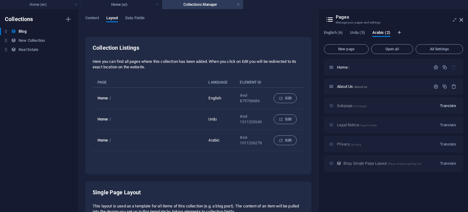
click at [446, 106] on span "Translate" at bounding box center [448, 105] width 16 height 5
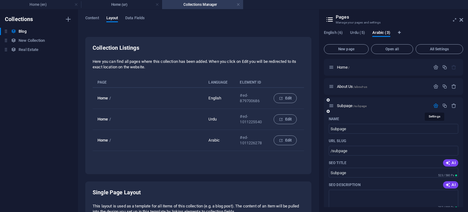
click at [433, 104] on icon "button" at bounding box center [435, 105] width 5 height 5
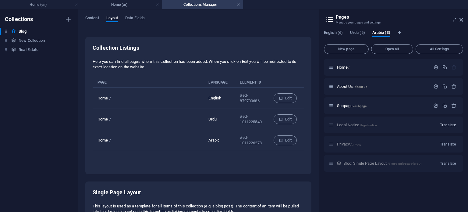
click at [449, 125] on span "Translate" at bounding box center [448, 124] width 16 height 5
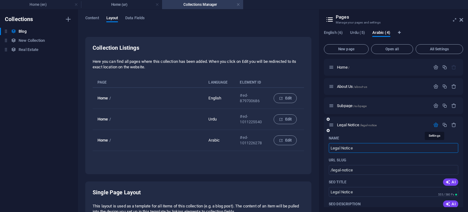
click at [436, 125] on icon "button" at bounding box center [435, 124] width 5 height 5
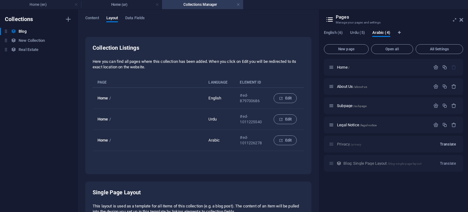
click at [450, 146] on span "Translate" at bounding box center [448, 144] width 16 height 5
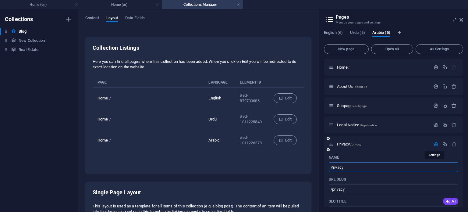
click at [435, 144] on icon "button" at bounding box center [435, 143] width 5 height 5
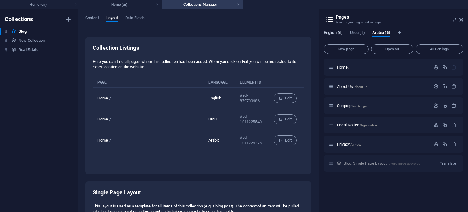
click at [339, 30] on span "English (6)" at bounding box center [333, 33] width 19 height 9
click at [342, 66] on span "Home /" at bounding box center [343, 67] width 12 height 5
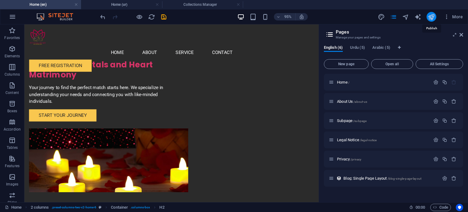
click at [430, 18] on icon "publish" at bounding box center [430, 16] width 7 height 7
